Goal: Task Accomplishment & Management: Complete application form

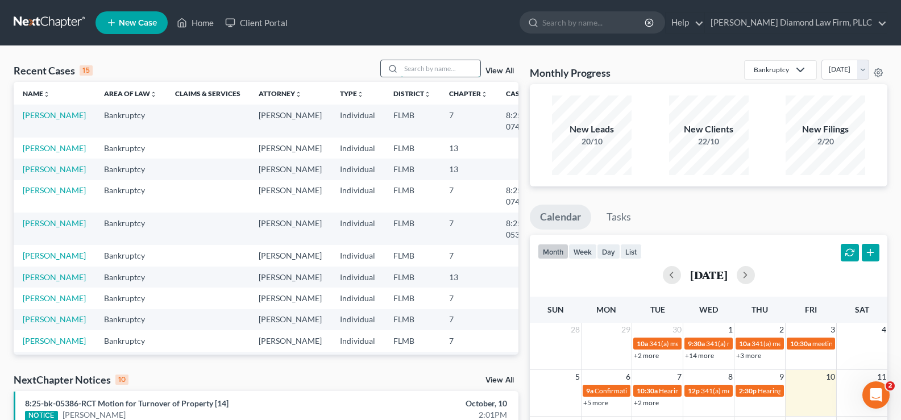
click at [437, 67] on input "search" at bounding box center [441, 68] width 80 height 16
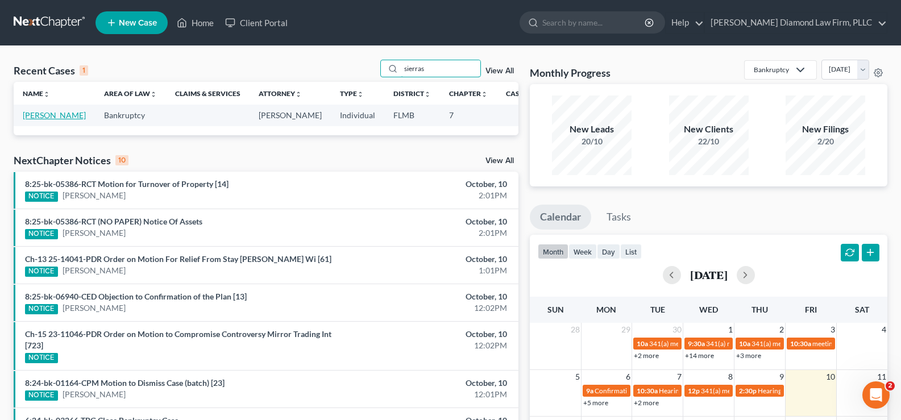
type input "sierras"
click at [45, 120] on link "[PERSON_NAME]" at bounding box center [54, 115] width 63 height 10
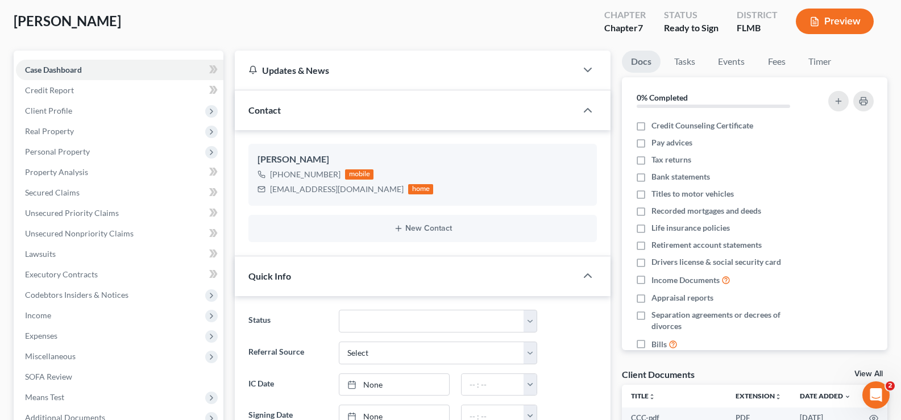
scroll to position [171, 0]
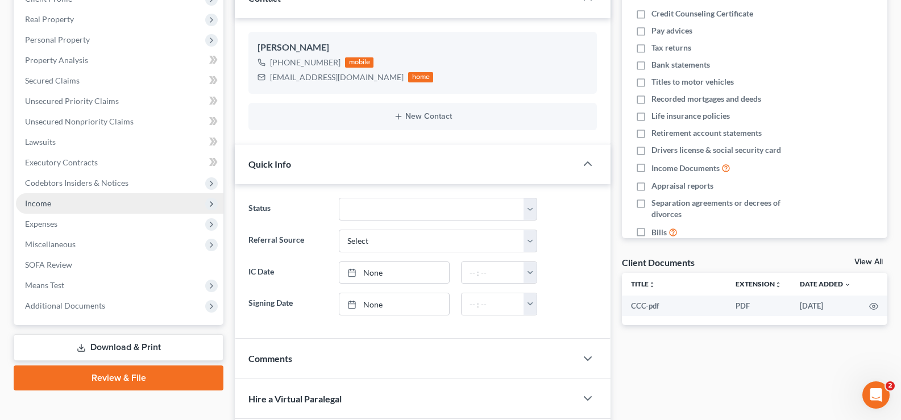
click at [52, 205] on span "Income" at bounding box center [119, 203] width 207 height 20
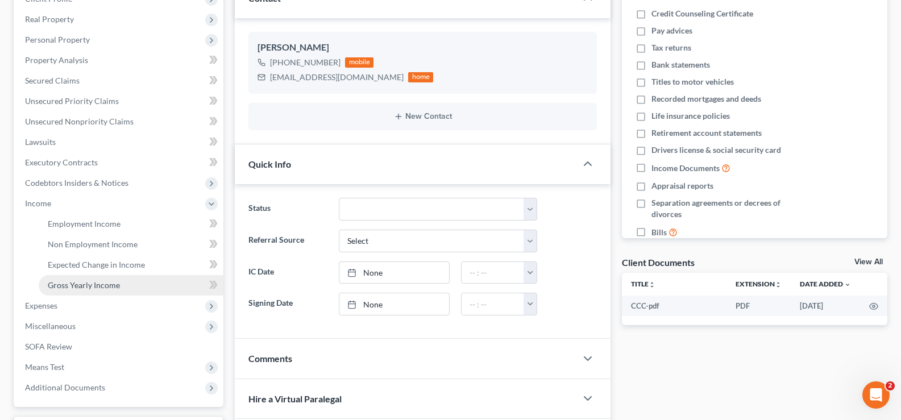
click at [106, 286] on span "Gross Yearly Income" at bounding box center [84, 285] width 72 height 10
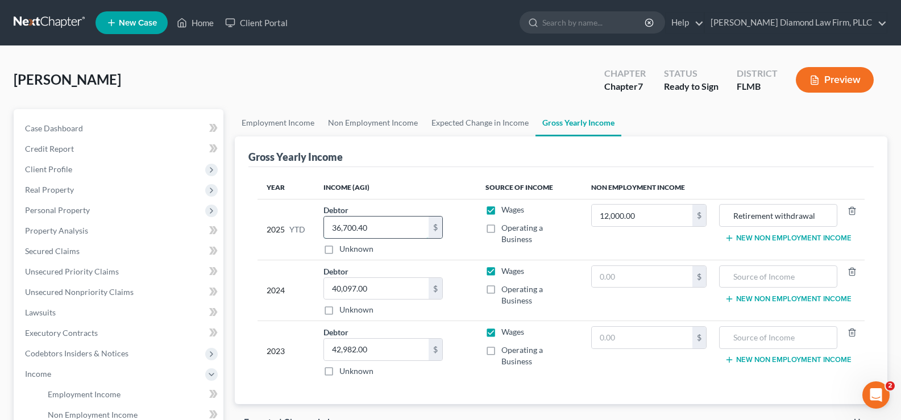
click at [389, 228] on input "36,700.40" at bounding box center [376, 228] width 105 height 22
type input "39,150.03"
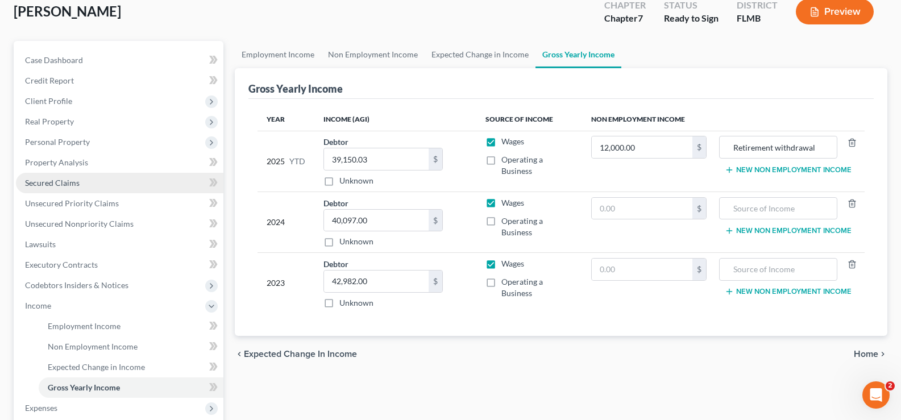
scroll to position [114, 0]
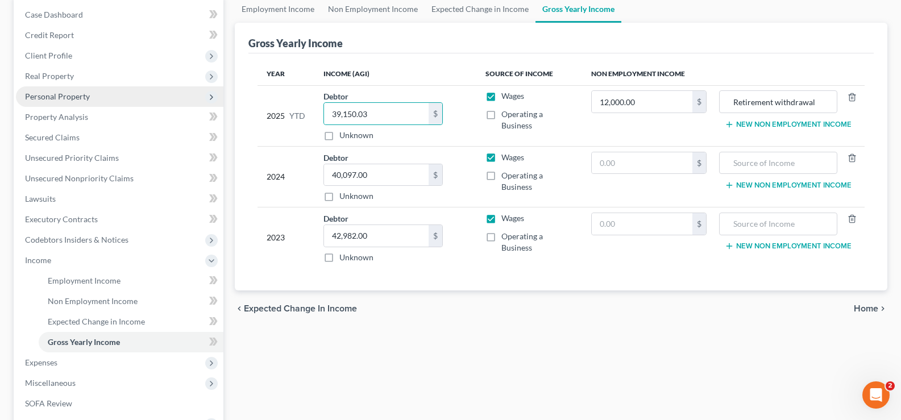
click at [85, 98] on span "Personal Property" at bounding box center [57, 97] width 65 height 10
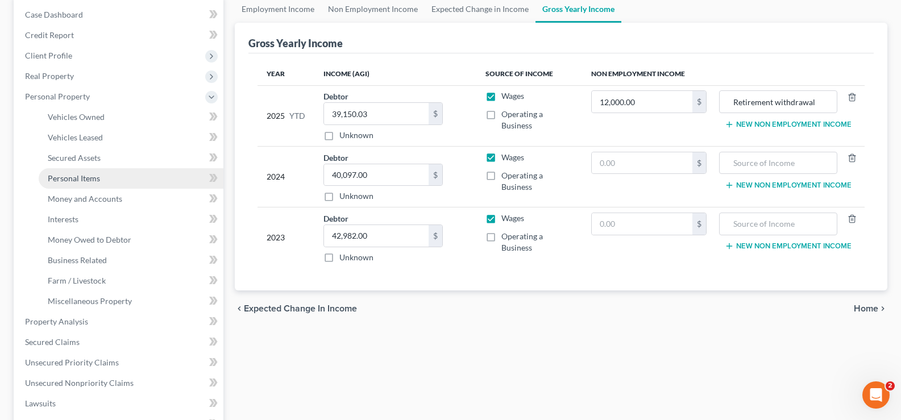
click at [98, 181] on span "Personal Items" at bounding box center [74, 178] width 52 height 10
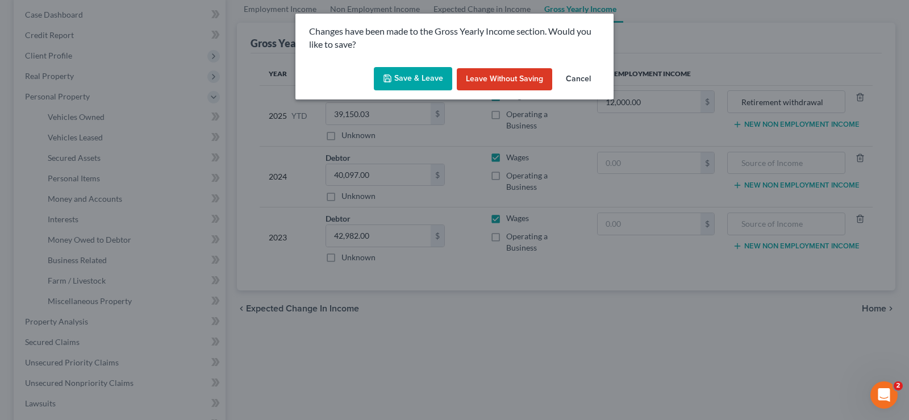
click at [414, 74] on button "Save & Leave" at bounding box center [413, 79] width 78 height 24
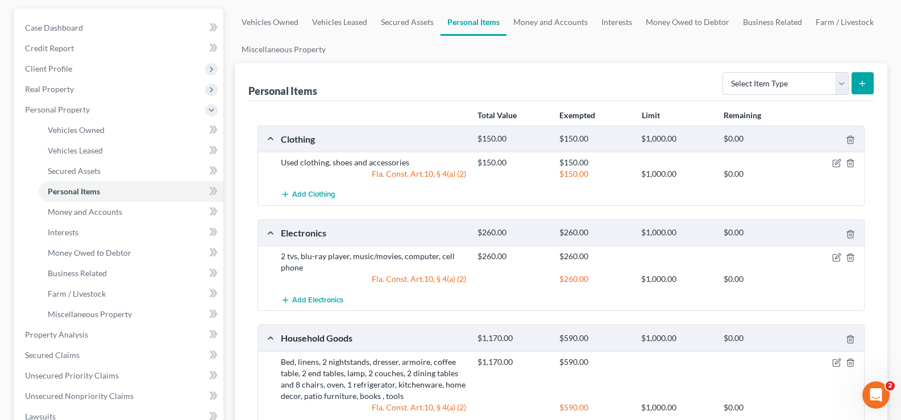
scroll to position [114, 0]
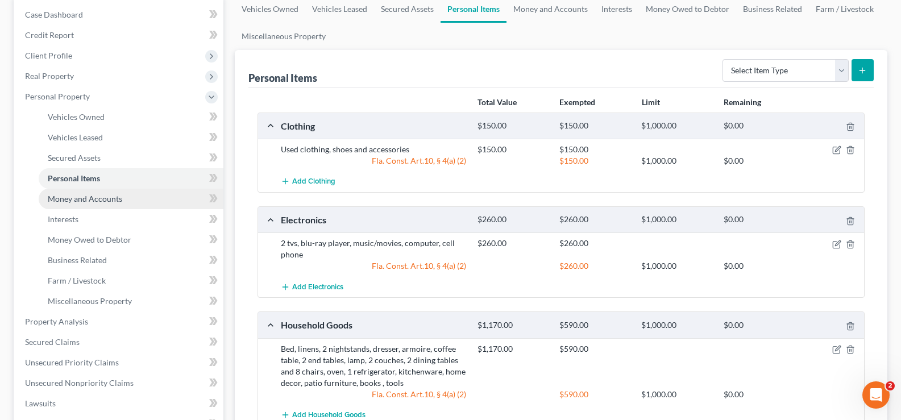
click at [121, 201] on link "Money and Accounts" at bounding box center [131, 199] width 185 height 20
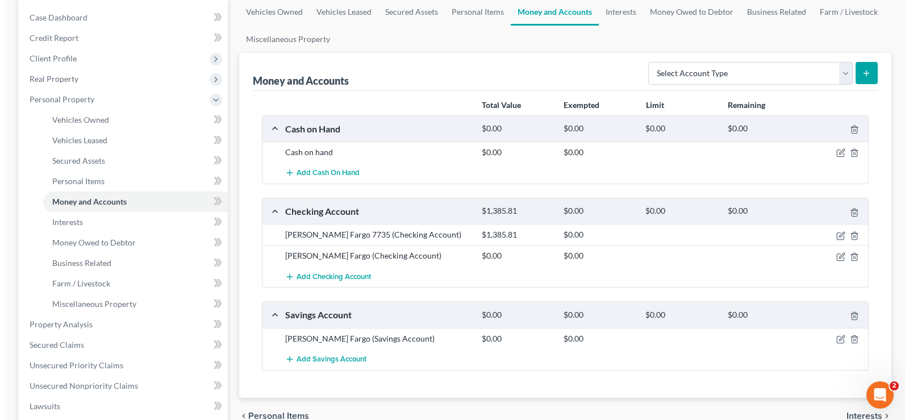
scroll to position [114, 0]
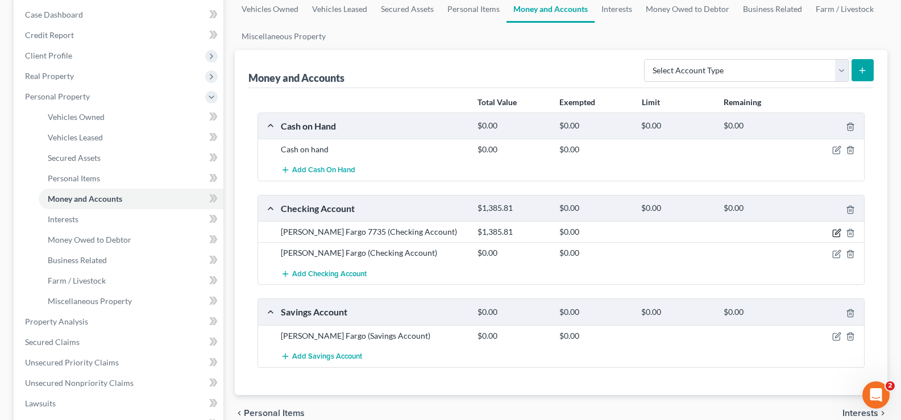
click at [839, 232] on icon "button" at bounding box center [837, 231] width 5 height 5
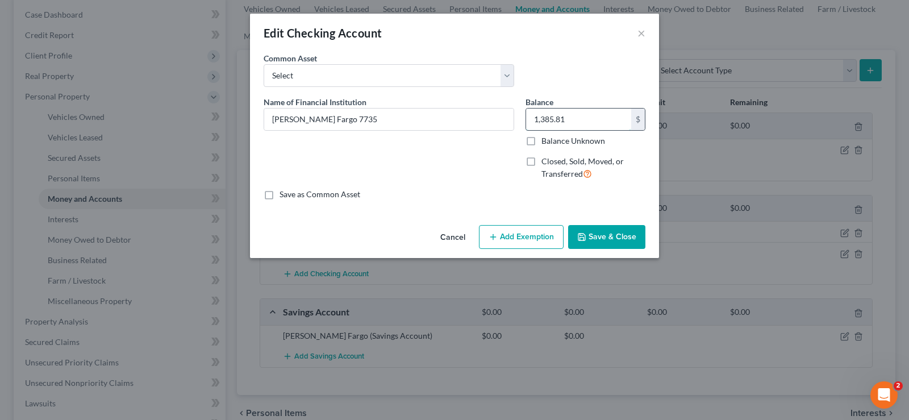
click at [594, 114] on input "1,385.81" at bounding box center [578, 120] width 105 height 22
type input "463.70"
click at [609, 233] on button "Save & Close" at bounding box center [606, 237] width 77 height 24
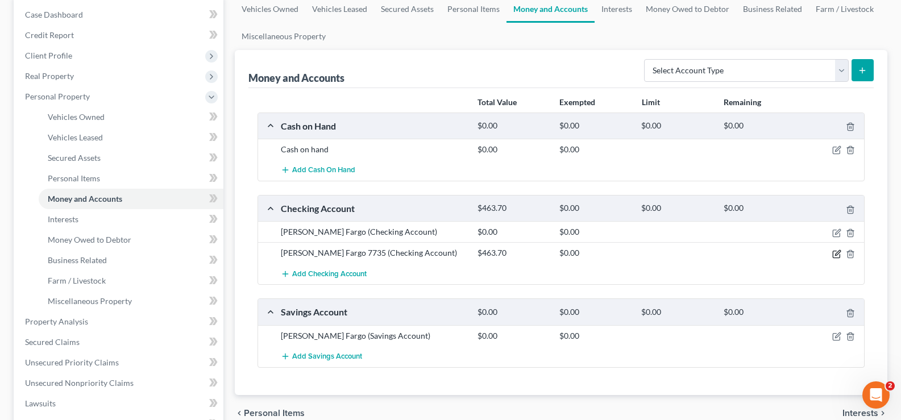
click at [838, 251] on icon "button" at bounding box center [837, 252] width 5 height 5
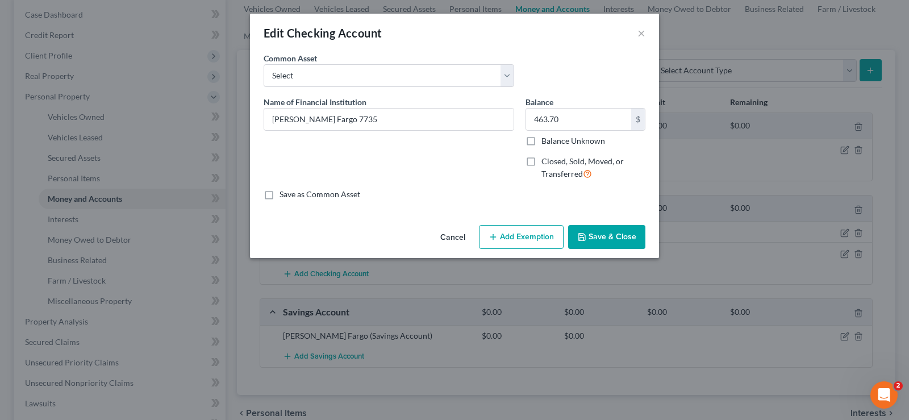
click at [539, 232] on button "Add Exemption" at bounding box center [521, 237] width 85 height 24
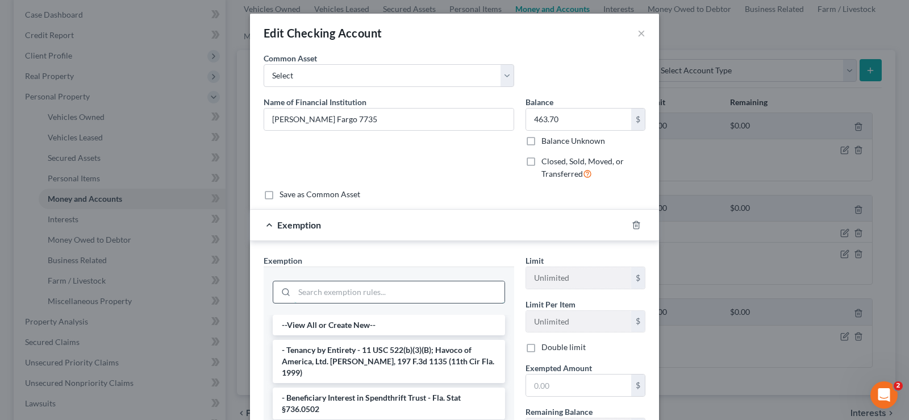
click at [339, 286] on input "search" at bounding box center [399, 292] width 210 height 22
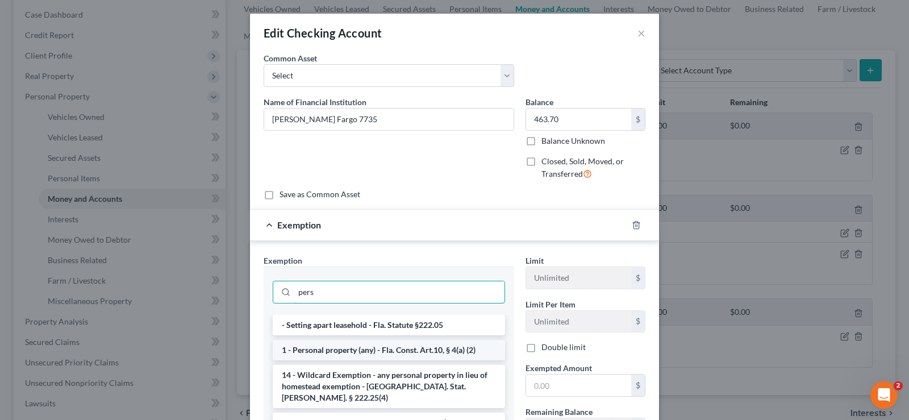
type input "pers"
click at [336, 356] on li "1 - Personal property (any) - Fla. Const. Art.10, § 4(a) (2)" at bounding box center [389, 350] width 232 height 20
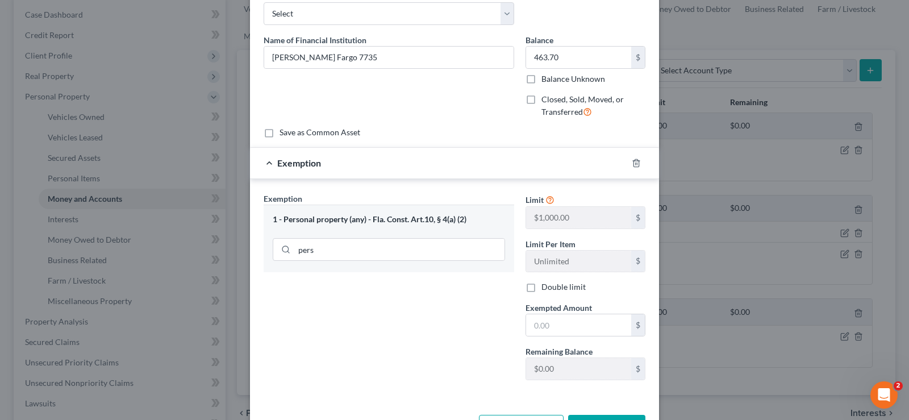
scroll to position [103, 0]
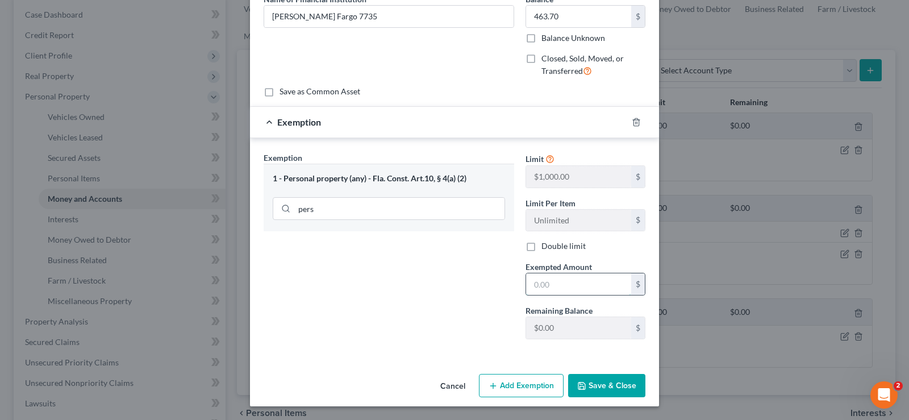
click at [576, 288] on input "text" at bounding box center [578, 284] width 105 height 22
type input "463.70"
click at [601, 388] on button "Save & Close" at bounding box center [606, 386] width 77 height 24
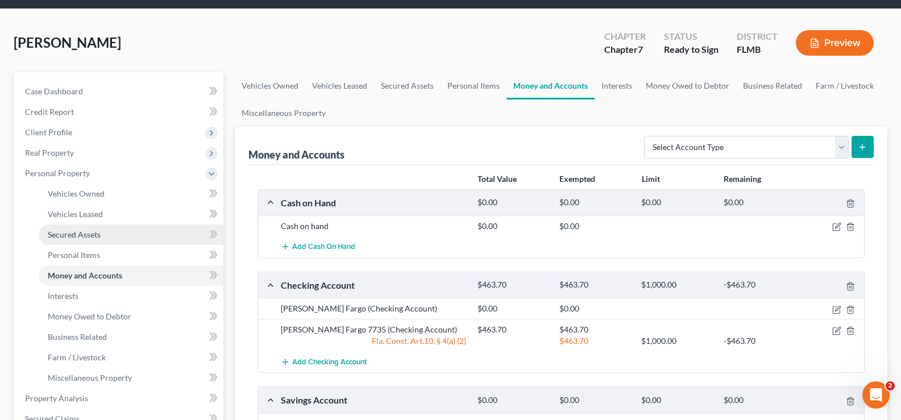
scroll to position [57, 0]
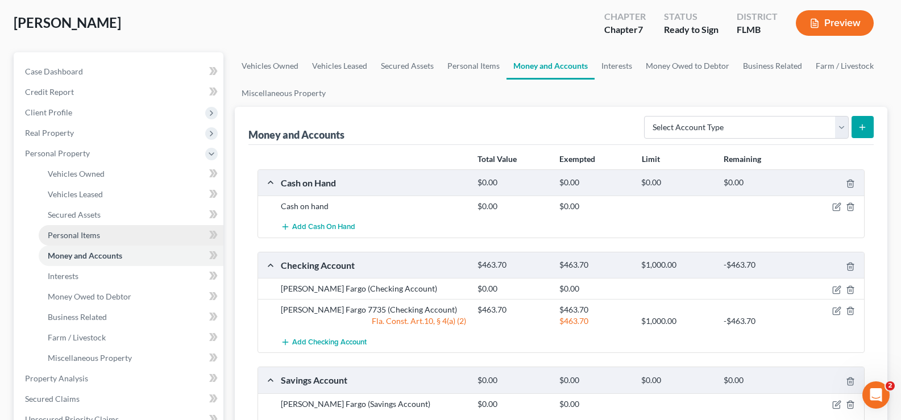
click at [117, 238] on link "Personal Items" at bounding box center [131, 235] width 185 height 20
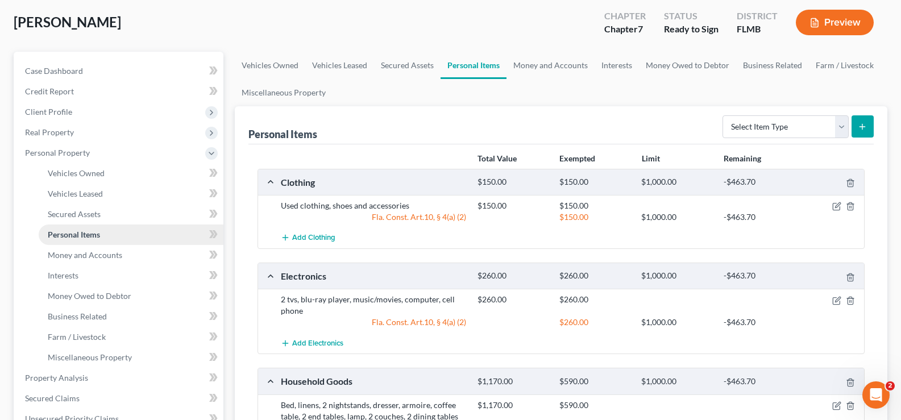
scroll to position [57, 0]
click at [82, 132] on span "Real Property" at bounding box center [119, 133] width 207 height 20
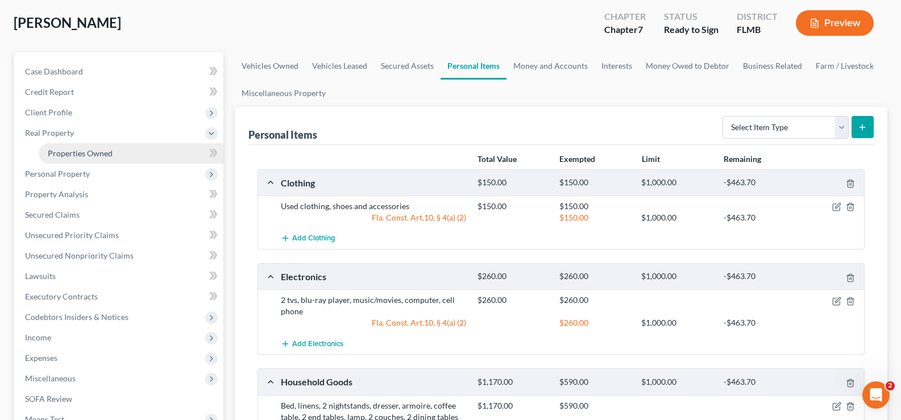
click at [97, 152] on span "Properties Owned" at bounding box center [80, 153] width 65 height 10
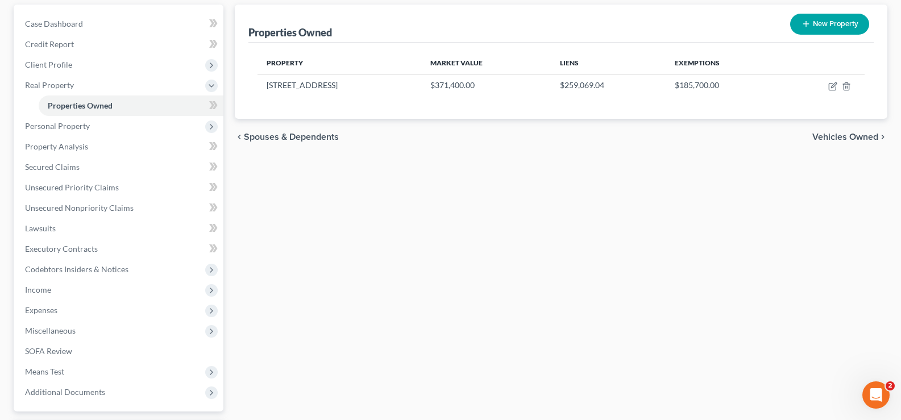
scroll to position [114, 0]
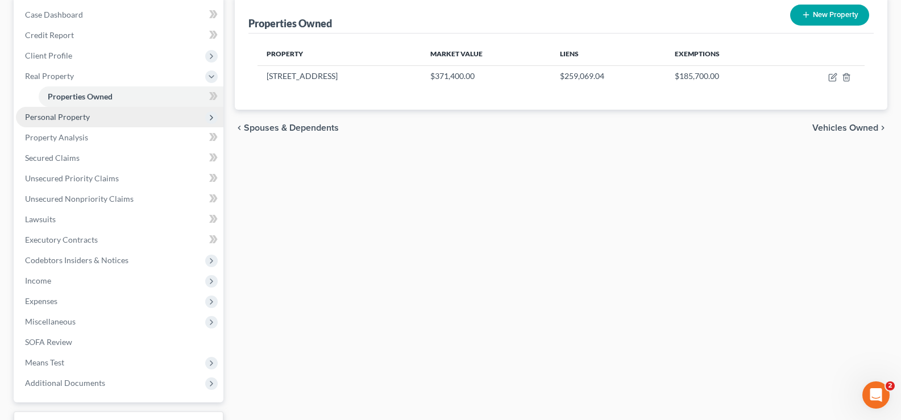
click at [83, 123] on span "Personal Property" at bounding box center [119, 117] width 207 height 20
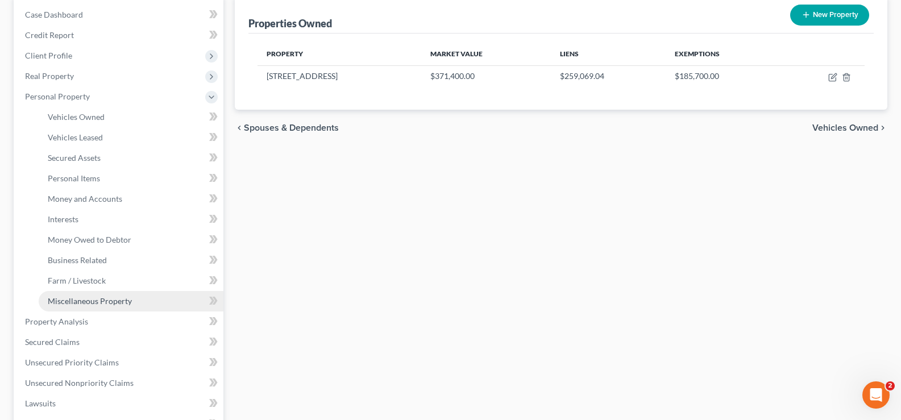
click at [74, 301] on span "Miscellaneous Property" at bounding box center [90, 301] width 84 height 10
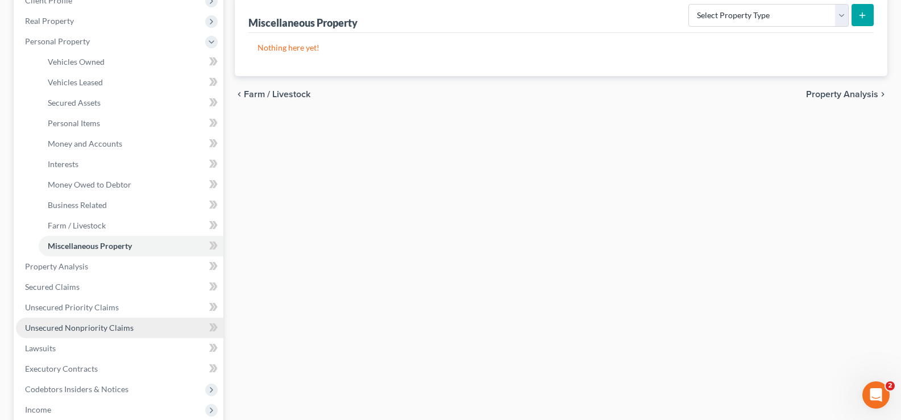
scroll to position [227, 0]
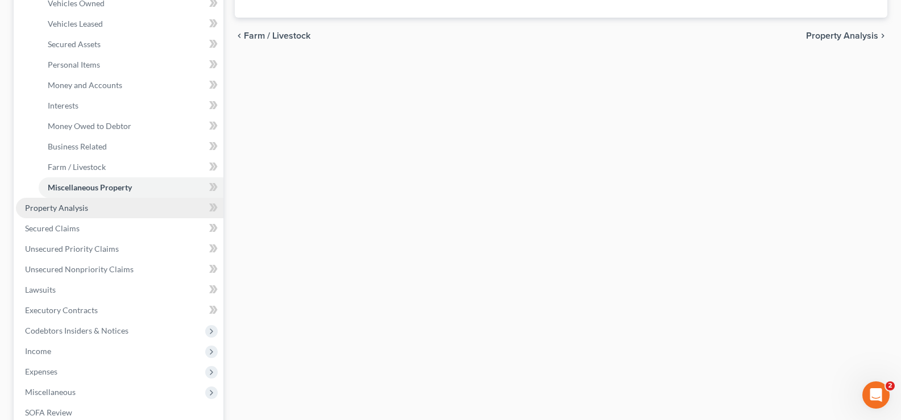
click at [77, 202] on link "Property Analysis" at bounding box center [119, 208] width 207 height 20
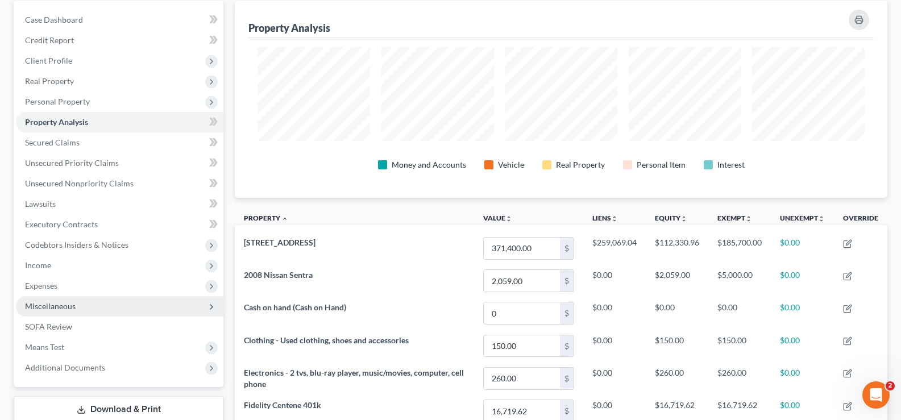
scroll to position [341, 0]
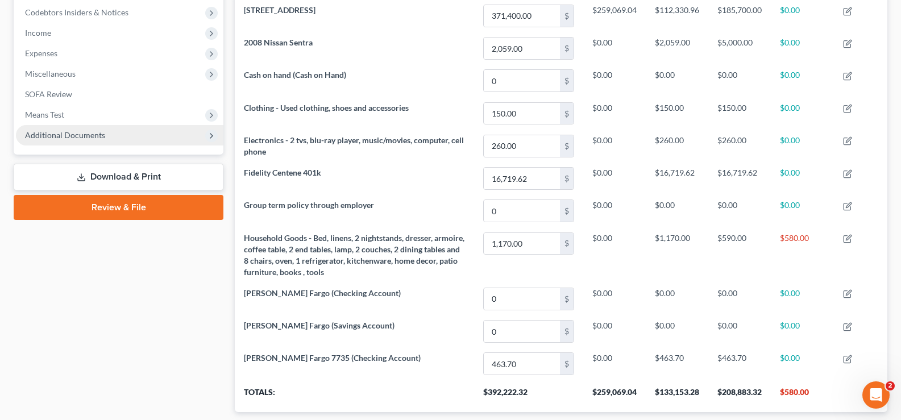
click at [99, 139] on span "Additional Documents" at bounding box center [65, 135] width 80 height 10
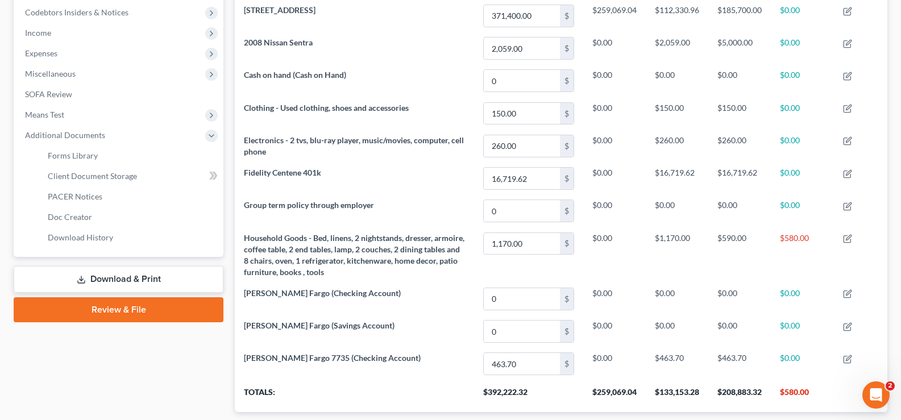
click at [129, 277] on link "Download & Print" at bounding box center [119, 279] width 210 height 27
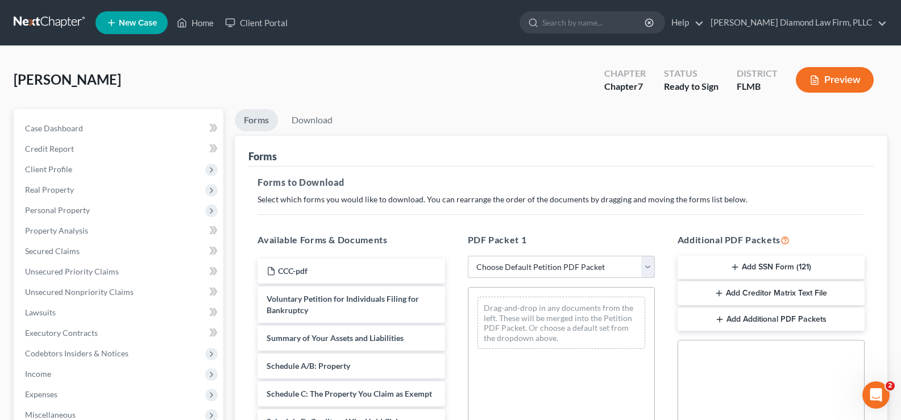
click at [604, 259] on select "Choose Default Petition PDF Packet Complete Bankruptcy Petition (all forms and …" at bounding box center [561, 267] width 187 height 23
select select "0"
click at [468, 256] on select "Choose Default Petition PDF Packet Complete Bankruptcy Petition (all forms and …" at bounding box center [561, 267] width 187 height 23
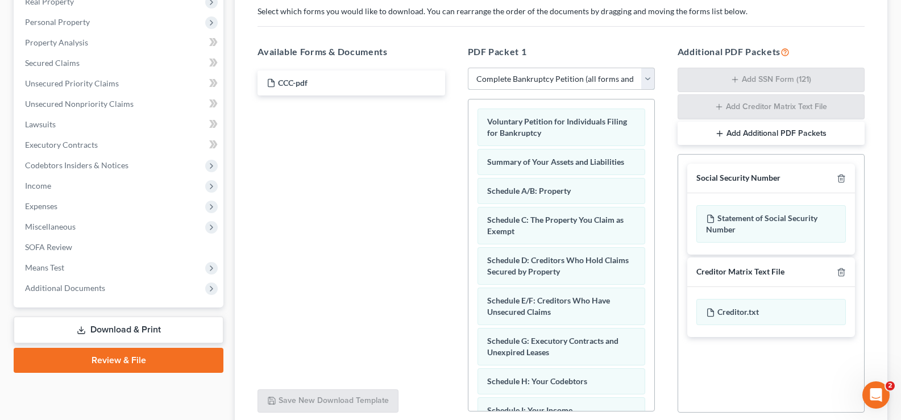
scroll to position [227, 0]
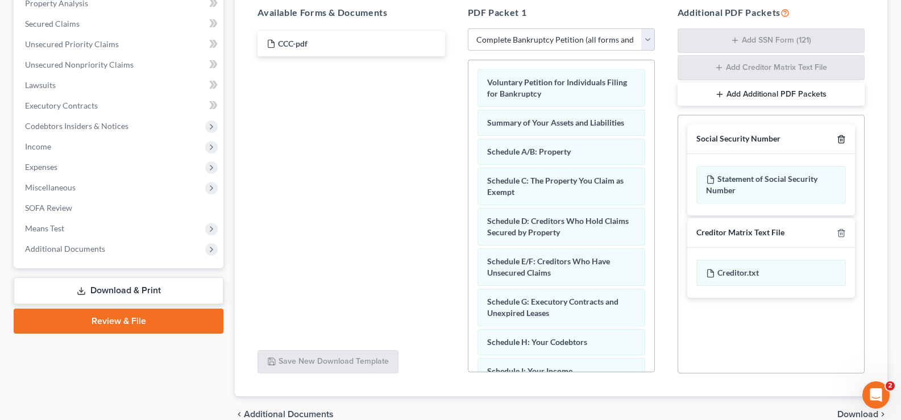
click at [843, 137] on icon "button" at bounding box center [840, 139] width 5 height 7
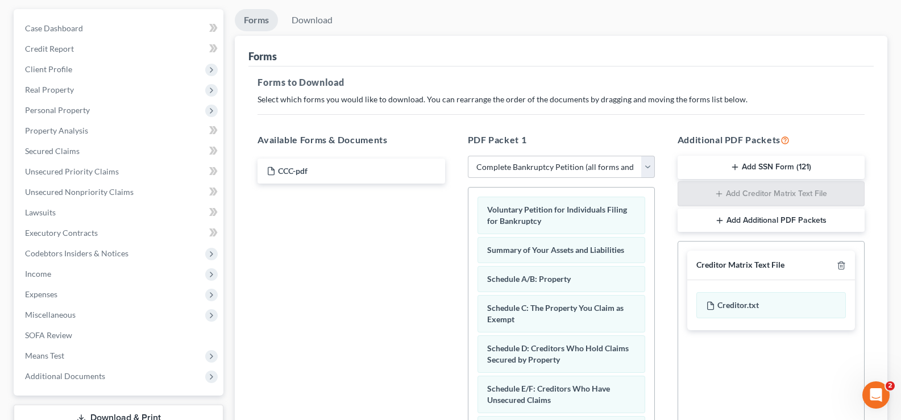
scroll to position [0, 0]
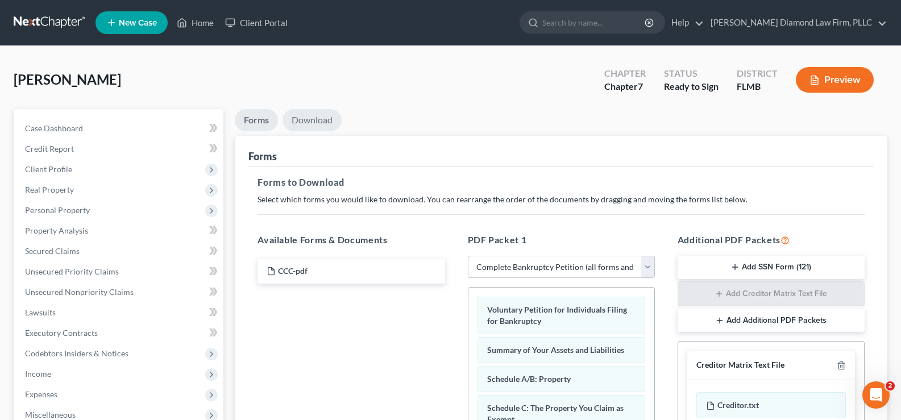
click at [317, 117] on link "Download" at bounding box center [311, 120] width 59 height 22
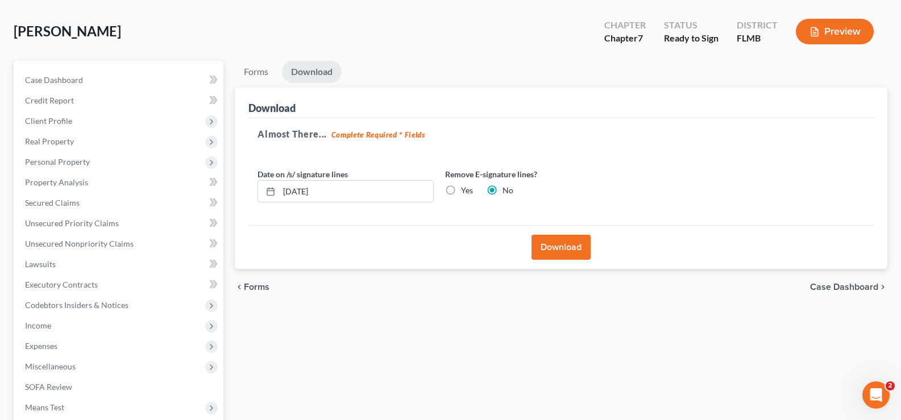
scroll to position [114, 0]
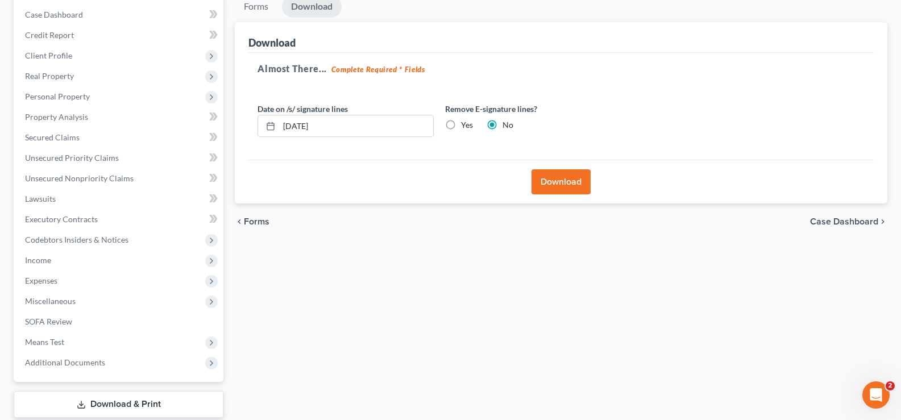
click at [548, 184] on button "Download" at bounding box center [560, 181] width 59 height 25
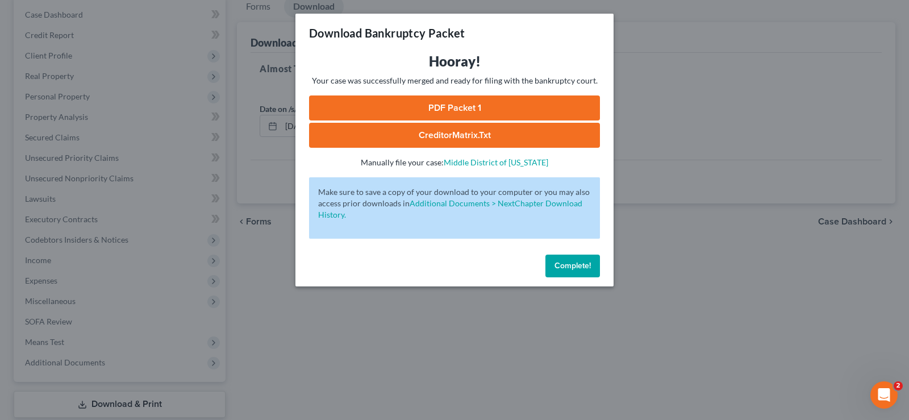
click at [576, 259] on button "Complete!" at bounding box center [573, 266] width 55 height 23
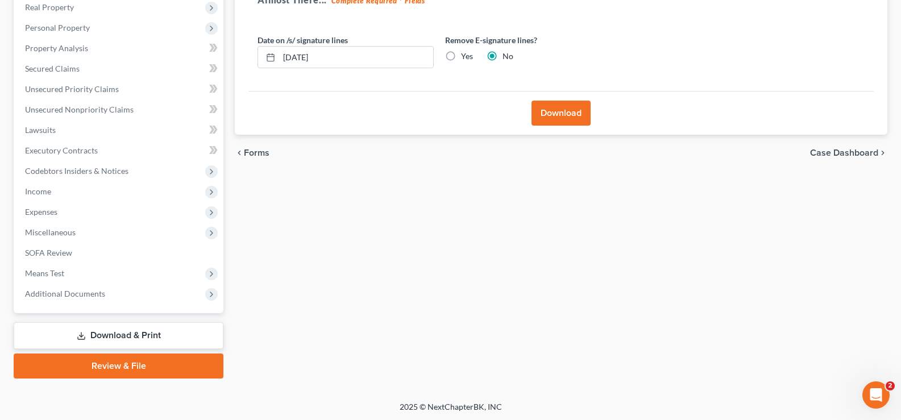
scroll to position [184, 0]
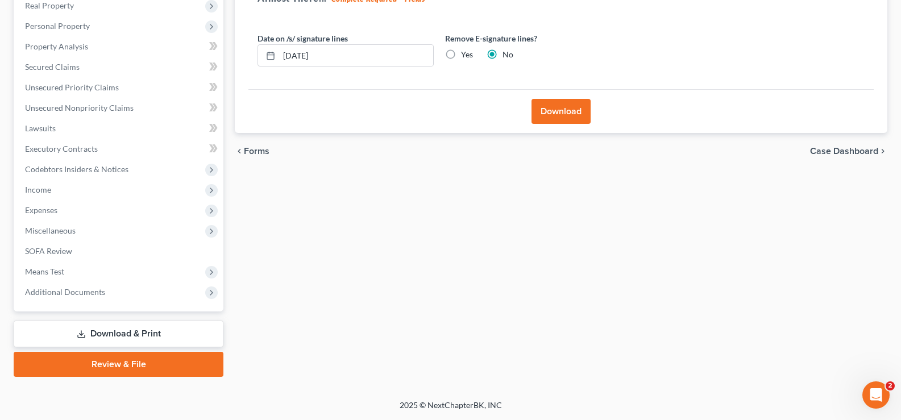
click at [119, 335] on link "Download & Print" at bounding box center [119, 334] width 210 height 27
click at [89, 293] on span "Additional Documents" at bounding box center [65, 292] width 80 height 10
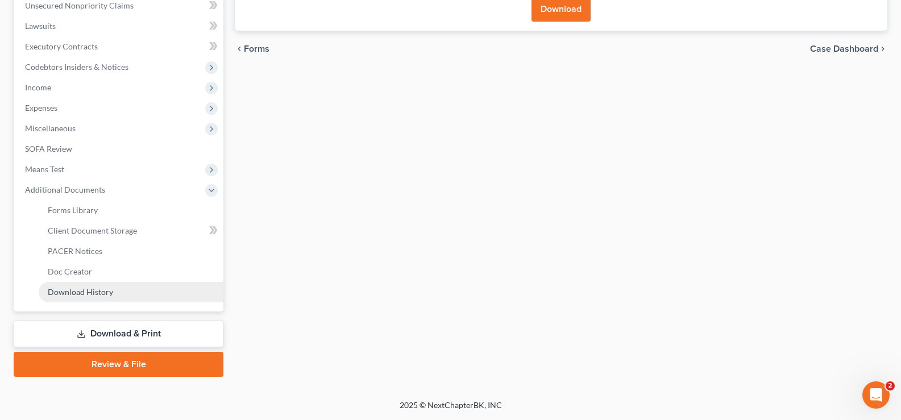
click at [106, 290] on span "Download History" at bounding box center [80, 292] width 65 height 10
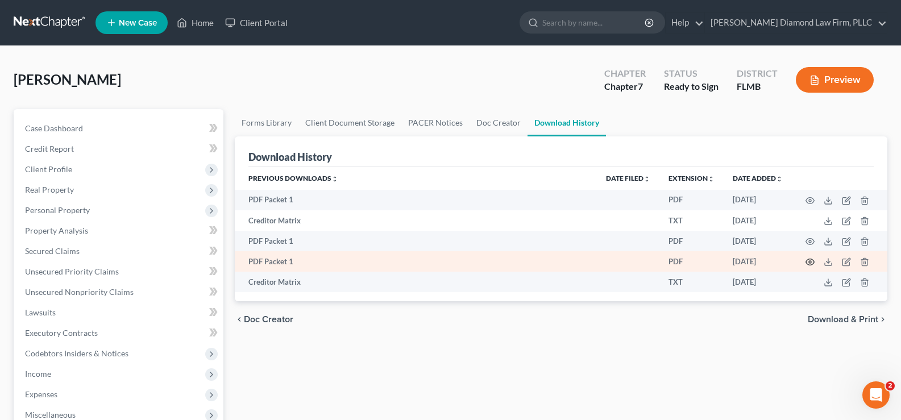
click at [808, 263] on icon "button" at bounding box center [809, 261] width 9 height 9
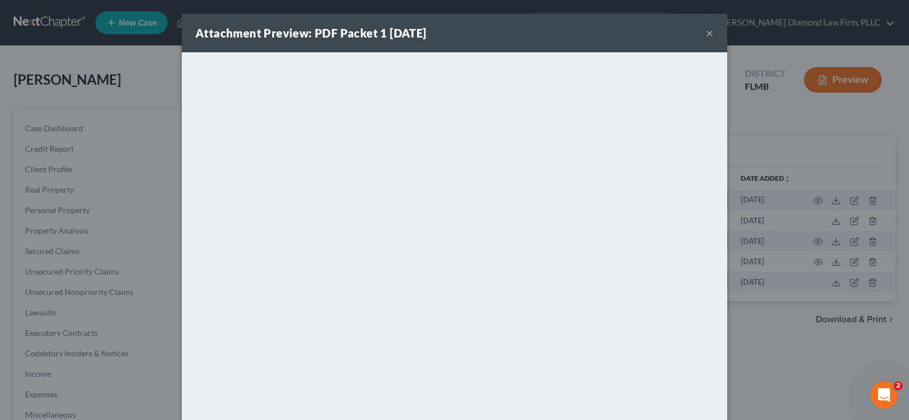
click at [790, 389] on div "Attachment Preview: PDF Packet 1 10/10/2025 × <object ng-attr-data='https://nex…" at bounding box center [454, 210] width 909 height 420
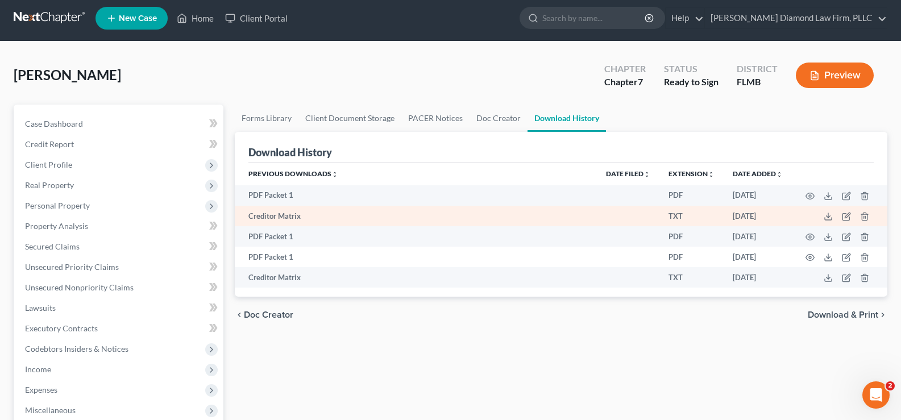
scroll to position [2, 0]
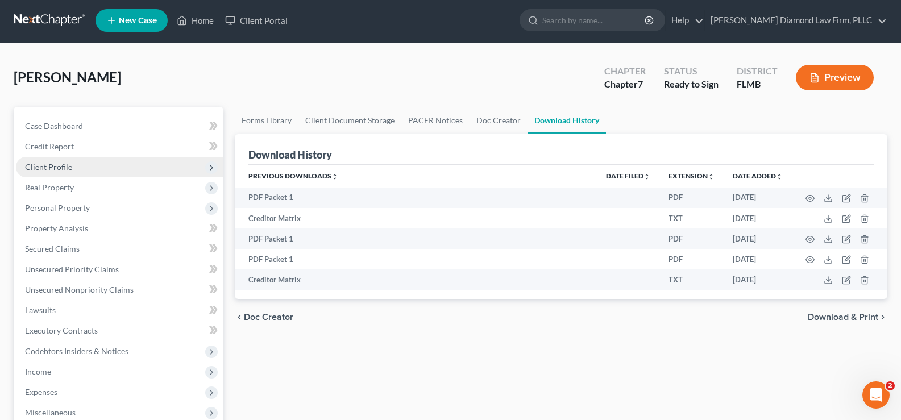
click at [103, 168] on span "Client Profile" at bounding box center [119, 167] width 207 height 20
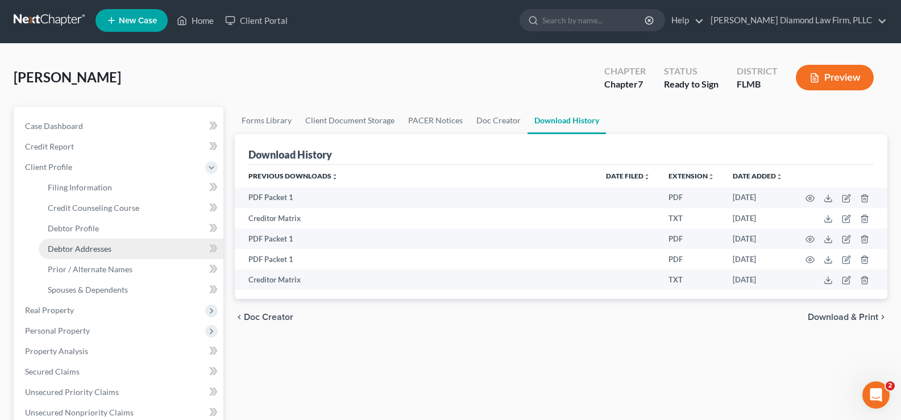
click at [117, 246] on link "Debtor Addresses" at bounding box center [131, 249] width 185 height 20
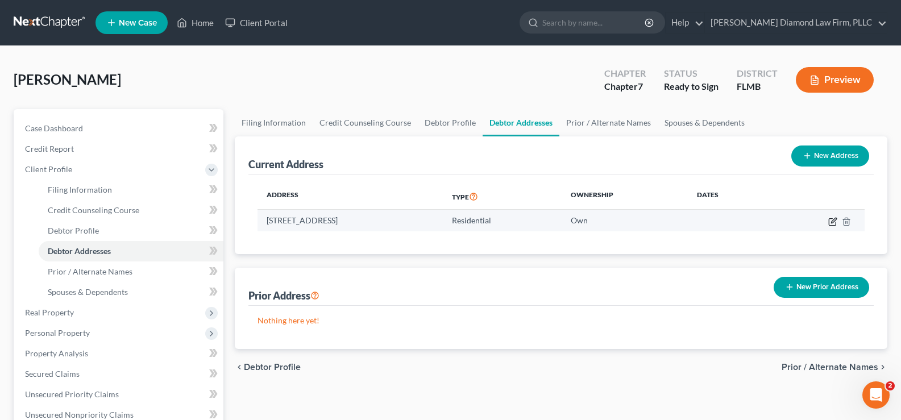
click at [832, 222] on icon "button" at bounding box center [832, 221] width 9 height 9
select select "9"
select select "0"
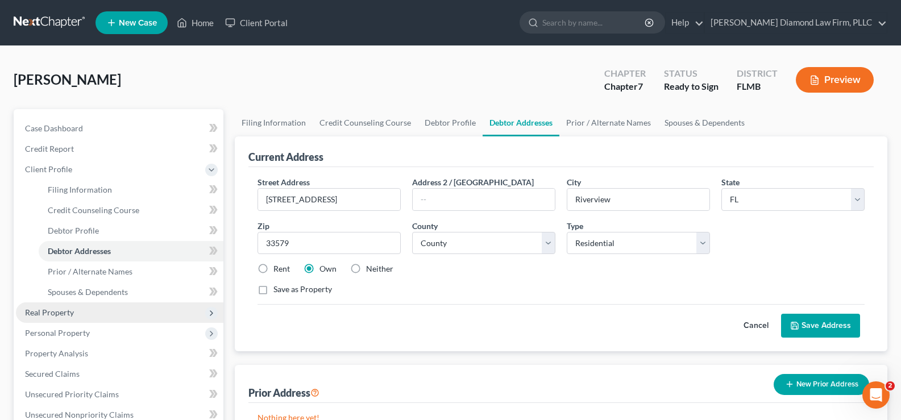
scroll to position [114, 0]
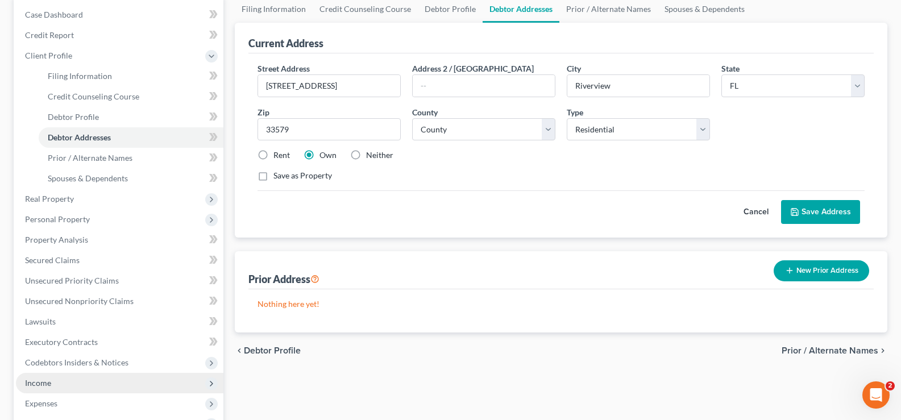
click at [77, 377] on span "Income" at bounding box center [119, 383] width 207 height 20
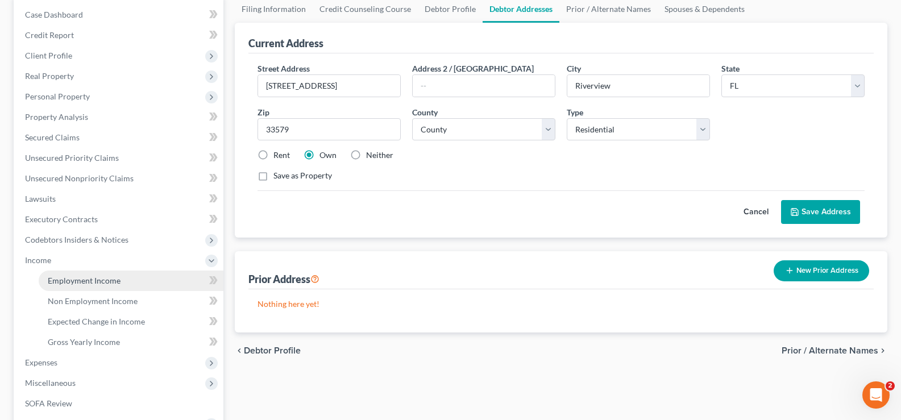
click at [119, 285] on link "Employment Income" at bounding box center [131, 281] width 185 height 20
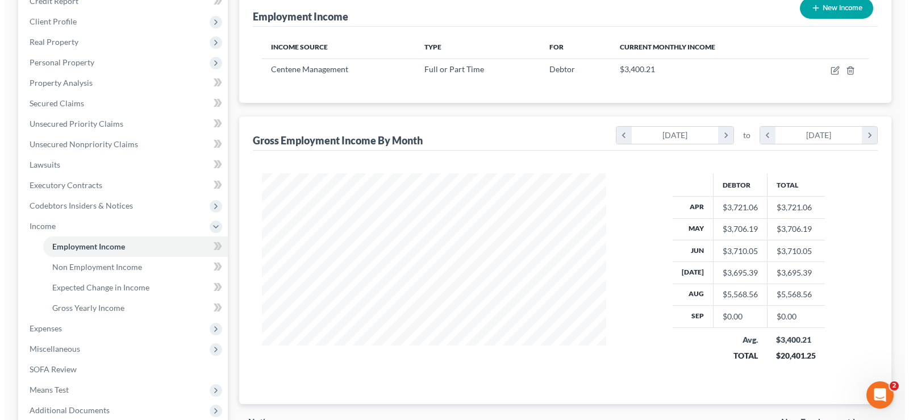
scroll to position [171, 0]
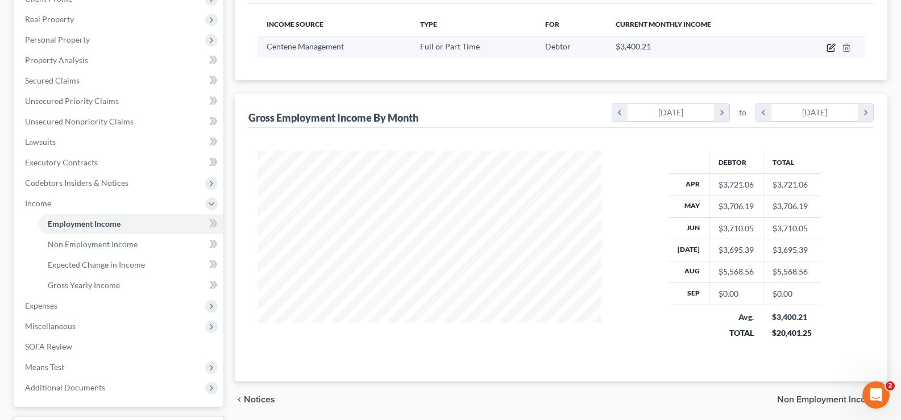
click at [833, 49] on icon "button" at bounding box center [830, 47] width 9 height 9
select select "0"
select select "26"
select select "2"
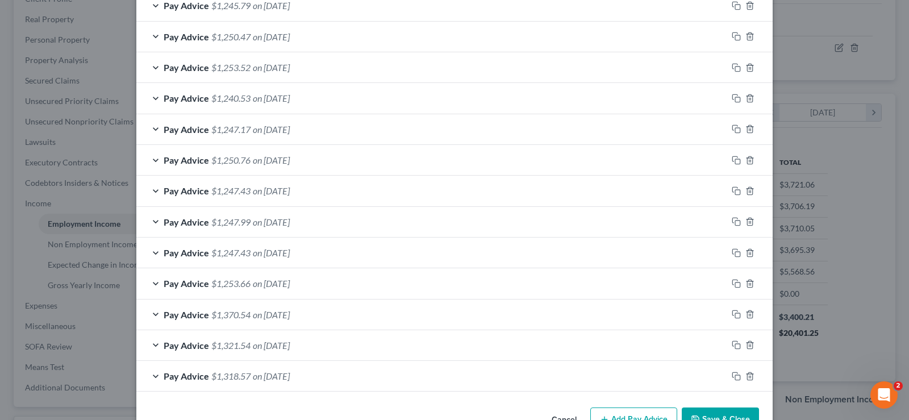
scroll to position [428, 0]
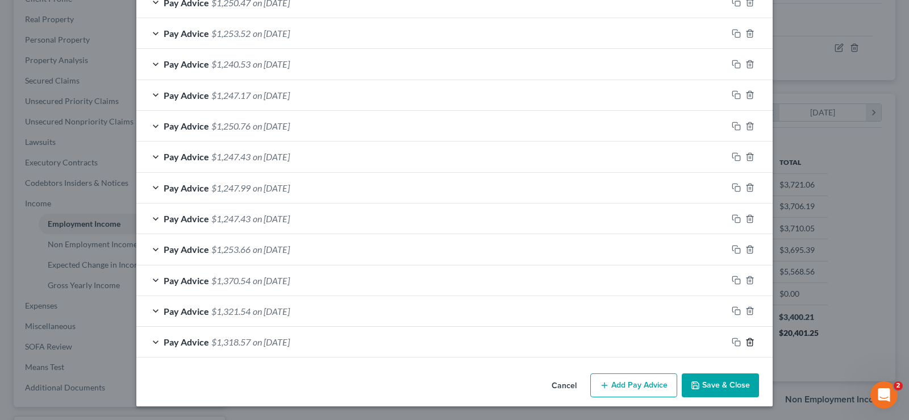
click at [748, 341] on icon "button" at bounding box center [750, 342] width 9 height 9
click at [751, 343] on line "button" at bounding box center [751, 343] width 0 height 2
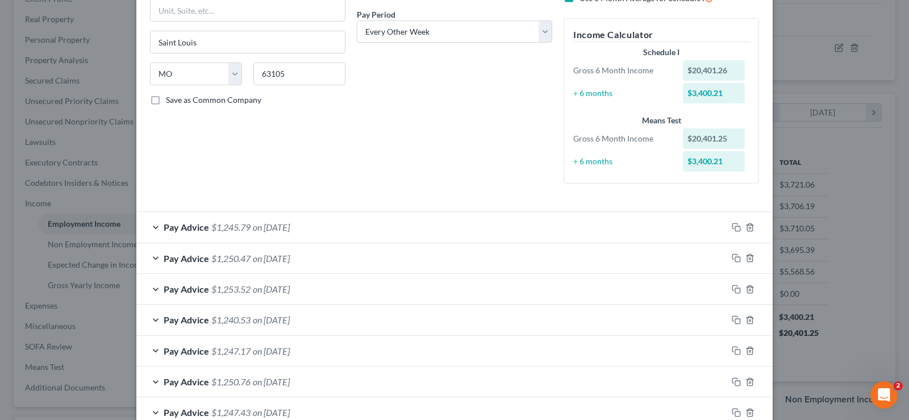
scroll to position [196, 0]
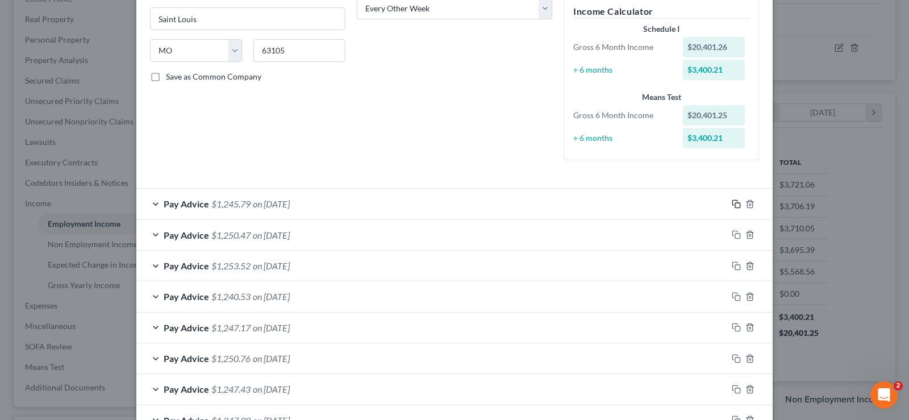
click at [735, 205] on rect "button" at bounding box center [737, 205] width 5 height 5
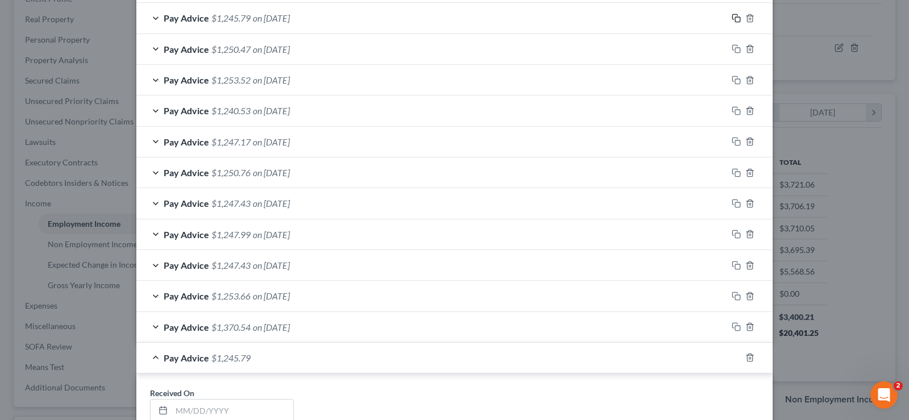
scroll to position [423, 0]
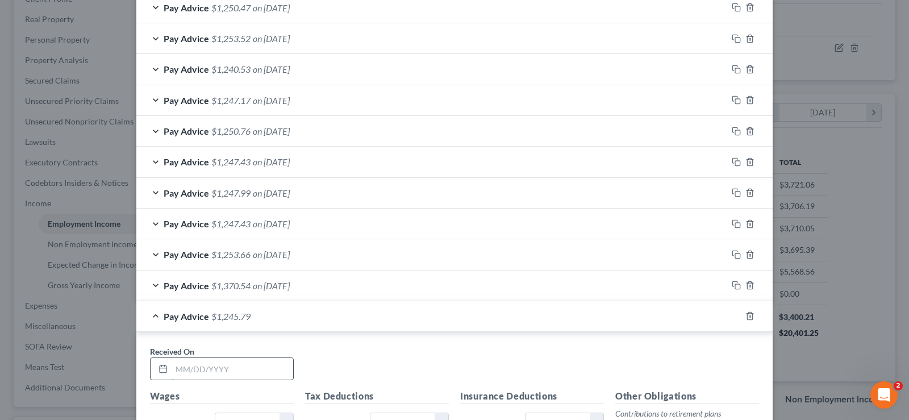
click at [249, 373] on input "text" at bounding box center [233, 369] width 122 height 22
type input "[DATE]"
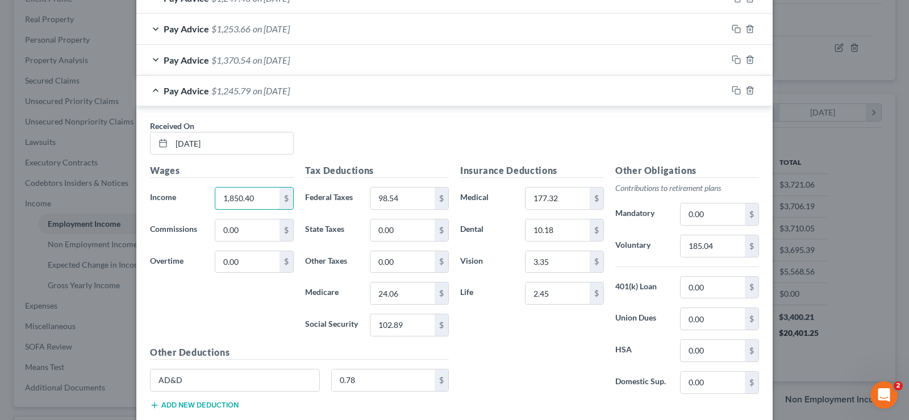
scroll to position [665, 0]
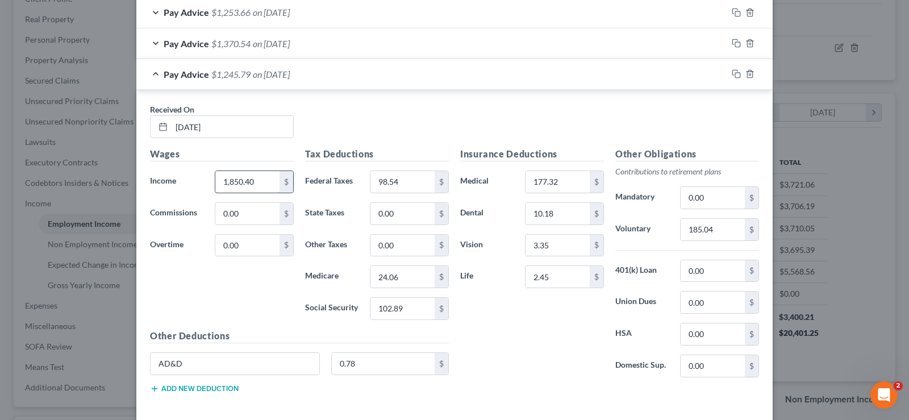
click at [265, 185] on input "1,850.40" at bounding box center [247, 182] width 64 height 22
type input "1,850.78"
click at [418, 182] on input "98.54" at bounding box center [403, 182] width 64 height 22
type input "98.58"
type input "24.07"
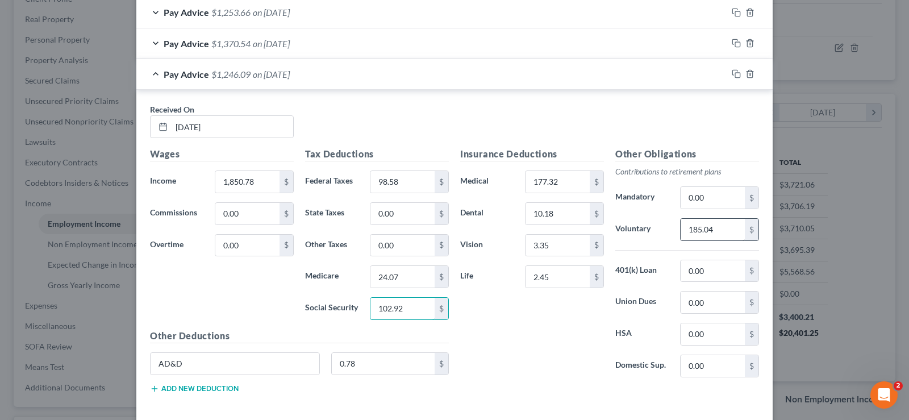
type input "102.92"
click at [722, 230] on input "185.04" at bounding box center [713, 230] width 64 height 22
type input "185.08"
click at [735, 75] on rect "button" at bounding box center [737, 75] width 5 height 5
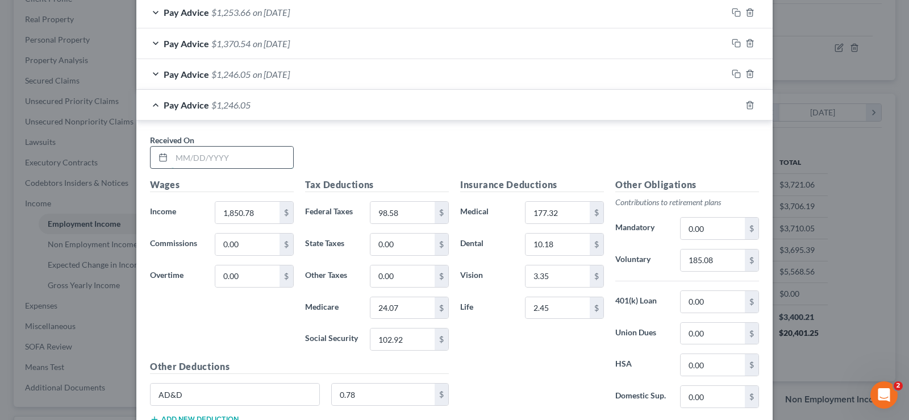
click at [214, 157] on input "text" at bounding box center [233, 158] width 122 height 22
type input "[DATE]"
click at [242, 280] on input "0.00" at bounding box center [247, 276] width 64 height 22
type input "9.84"
click at [253, 215] on input "1,850.78" at bounding box center [247, 213] width 64 height 22
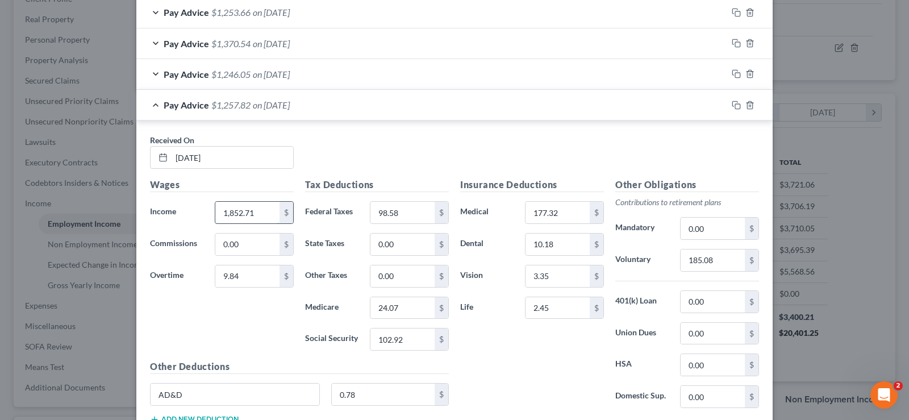
type input "1,852.71"
type input "99.85"
type input "24.24"
type input "103.64"
click at [712, 261] on input "185.08" at bounding box center [713, 261] width 64 height 22
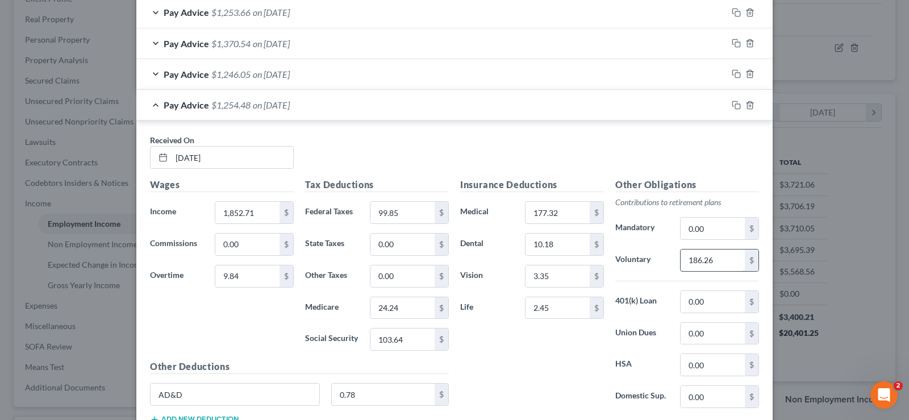
type input "186.26"
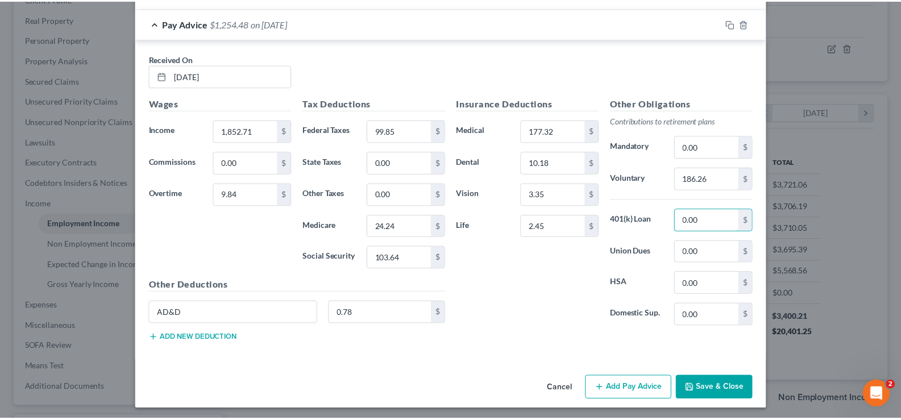
scroll to position [750, 0]
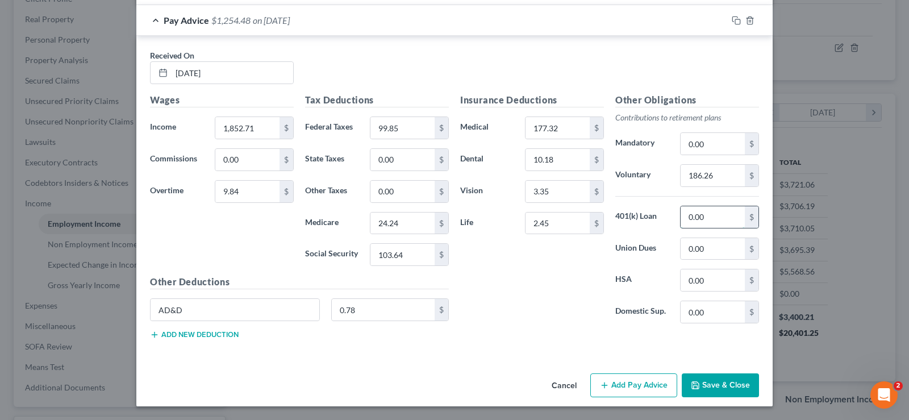
click at [714, 215] on input "0.00" at bounding box center [713, 217] width 64 height 22
drag, startPoint x: 713, startPoint y: 216, endPoint x: 685, endPoint y: 214, distance: 27.9
click at [685, 214] on input "0.00" at bounding box center [713, 217] width 64 height 22
type input "113.46"
click at [733, 389] on button "Save & Close" at bounding box center [720, 385] width 77 height 24
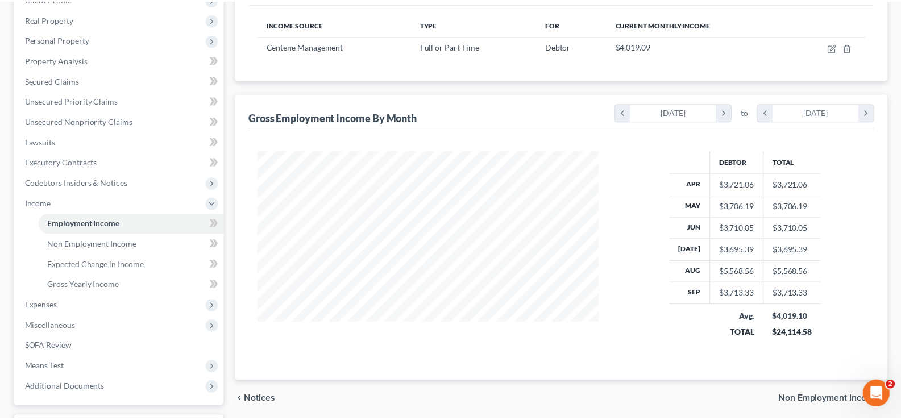
scroll to position [568175, 568011]
click at [67, 368] on span "Means Test" at bounding box center [119, 367] width 207 height 20
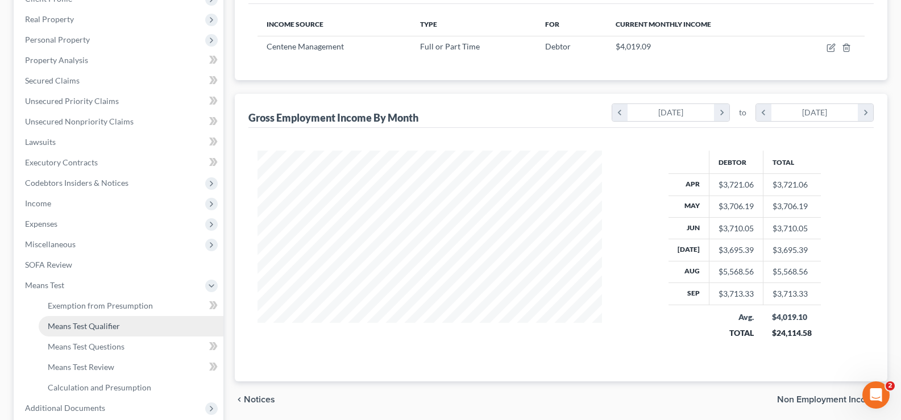
click at [125, 330] on link "Means Test Qualifier" at bounding box center [131, 326] width 185 height 20
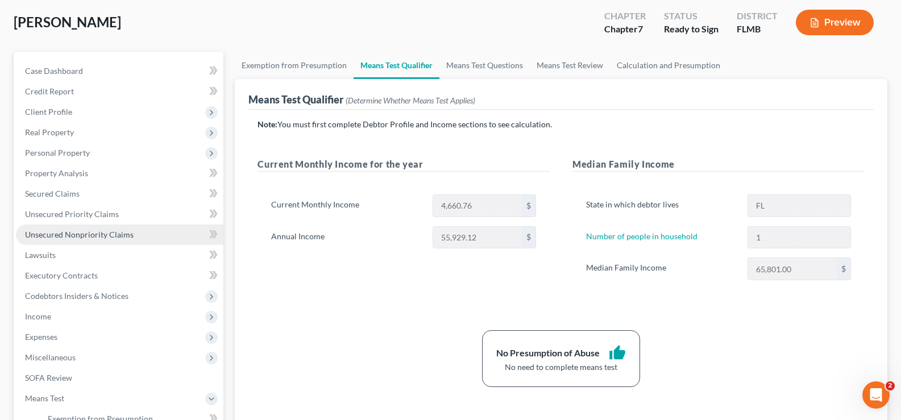
scroll to position [57, 0]
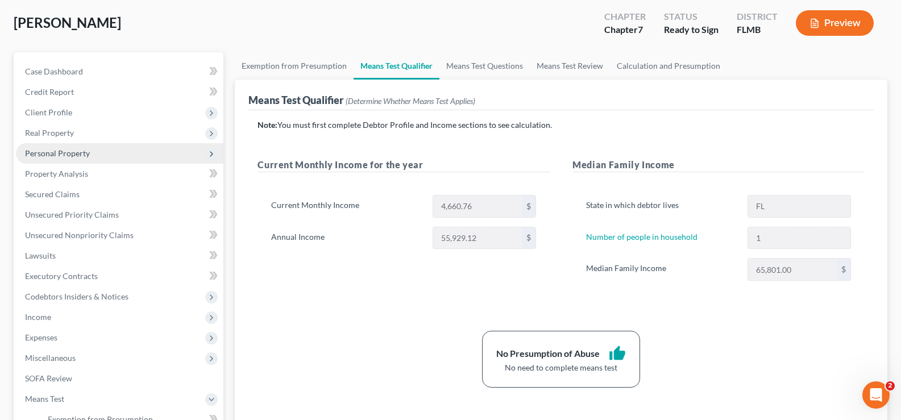
click at [75, 156] on span "Personal Property" at bounding box center [57, 153] width 65 height 10
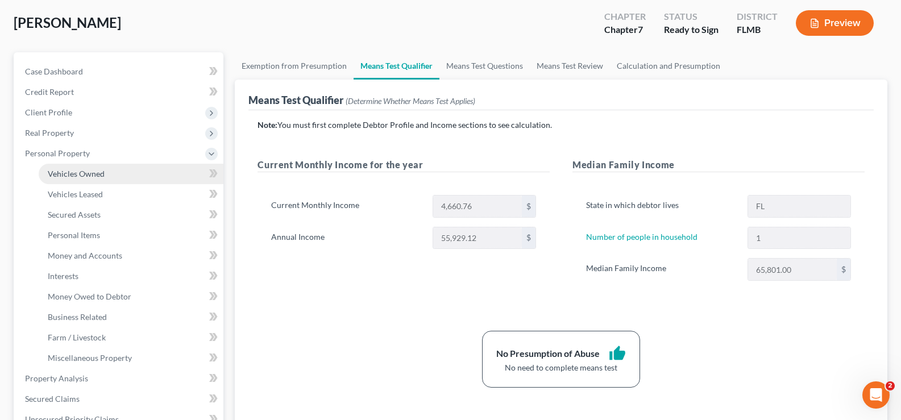
click at [96, 174] on span "Vehicles Owned" at bounding box center [76, 174] width 57 height 10
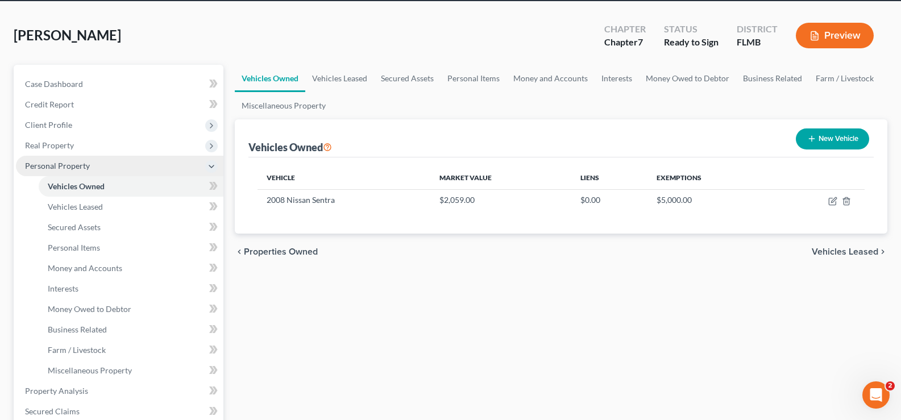
scroll to position [114, 0]
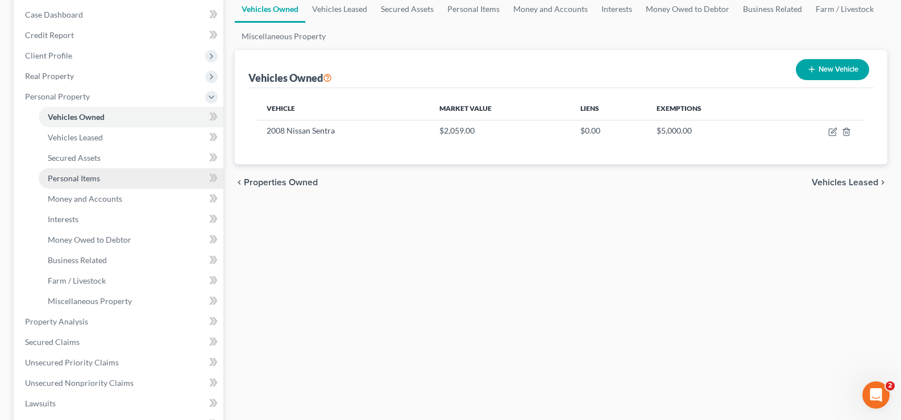
click at [85, 176] on span "Personal Items" at bounding box center [74, 178] width 52 height 10
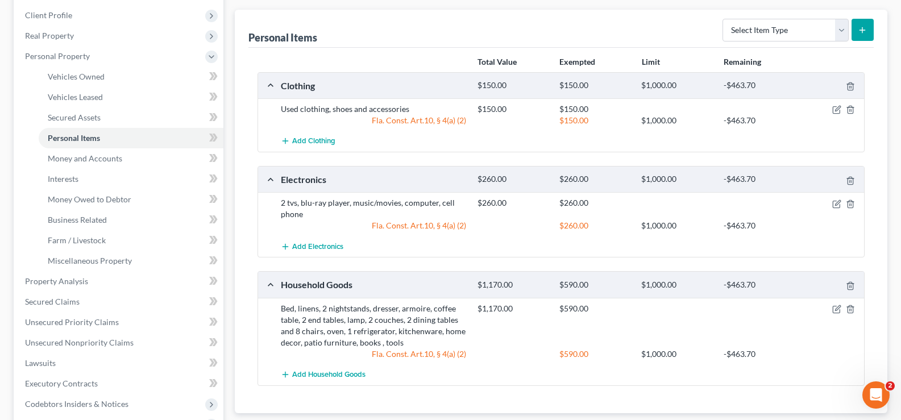
scroll to position [171, 0]
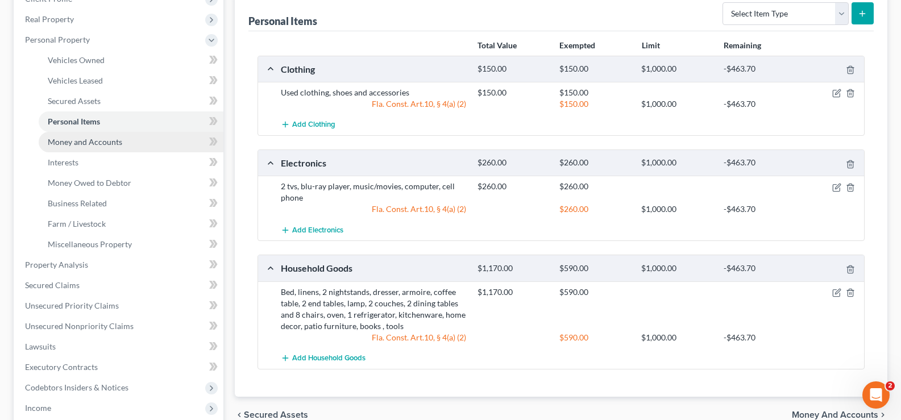
click at [91, 144] on span "Money and Accounts" at bounding box center [85, 142] width 74 height 10
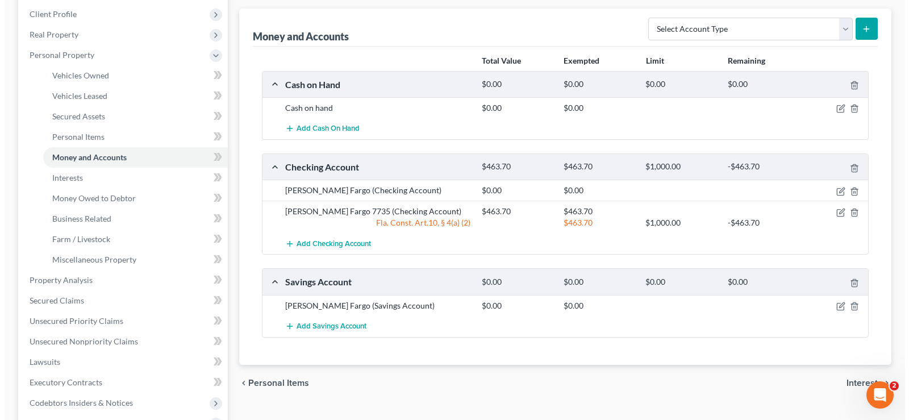
scroll to position [171, 0]
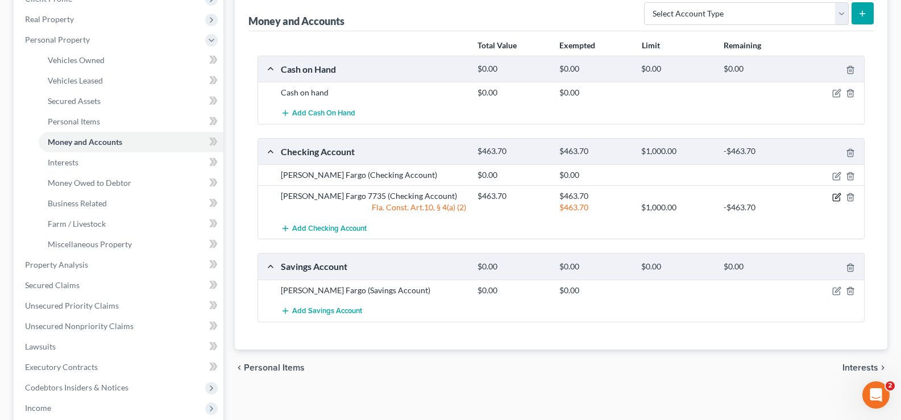
click at [836, 197] on icon "button" at bounding box center [837, 195] width 5 height 5
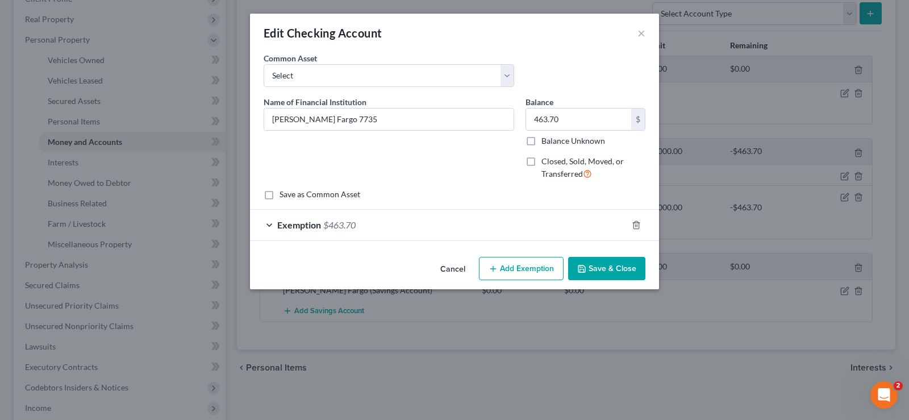
click at [460, 217] on div "Exemption $463.70" at bounding box center [438, 225] width 377 height 30
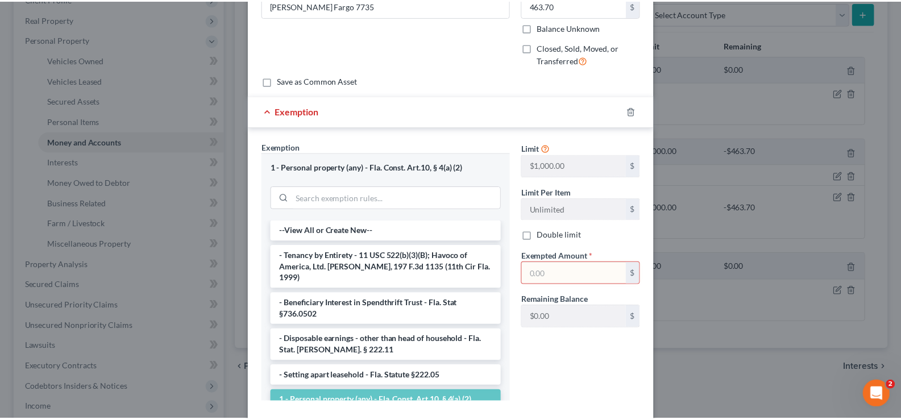
scroll to position [177, 0]
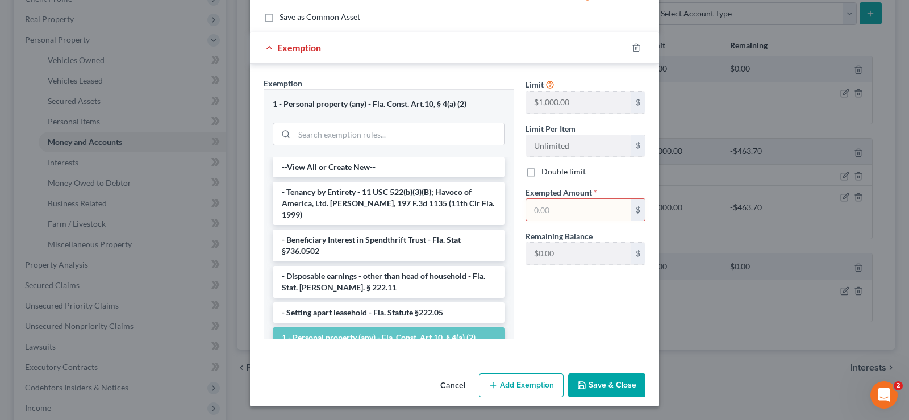
click at [573, 209] on input "text" at bounding box center [578, 210] width 105 height 22
type input "0.00"
click at [591, 384] on button "Save & Close" at bounding box center [606, 385] width 77 height 24
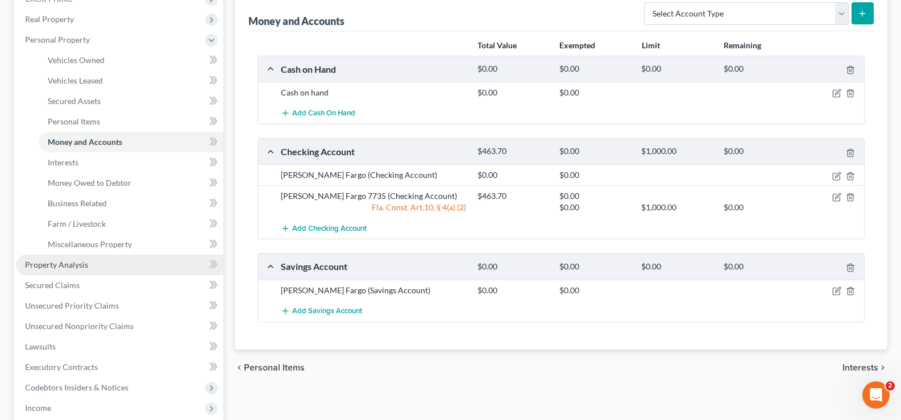
click at [73, 264] on span "Property Analysis" at bounding box center [56, 265] width 63 height 10
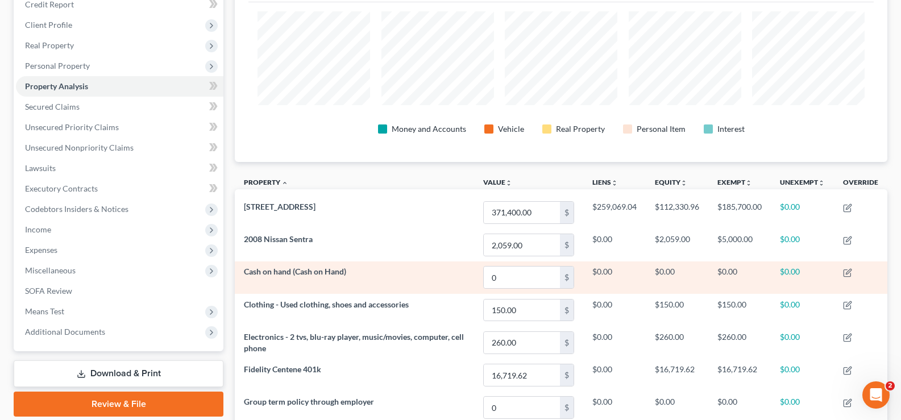
scroll to position [128, 0]
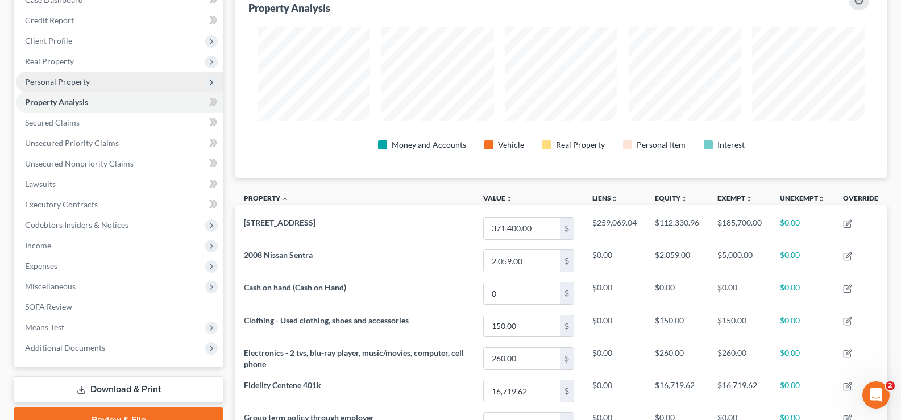
click at [80, 81] on span "Personal Property" at bounding box center [57, 82] width 65 height 10
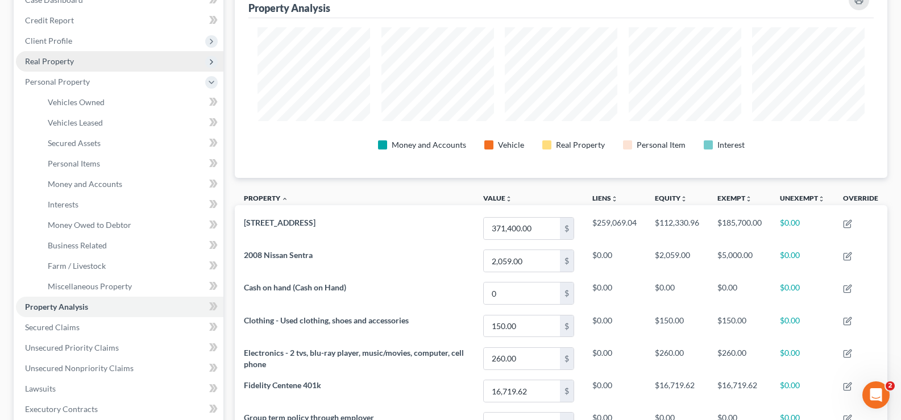
click at [72, 59] on span "Real Property" at bounding box center [49, 61] width 49 height 10
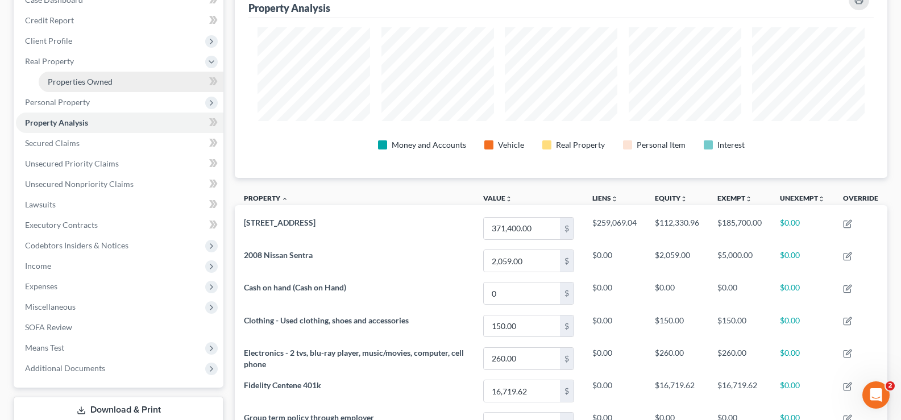
click at [87, 80] on span "Properties Owned" at bounding box center [80, 82] width 65 height 10
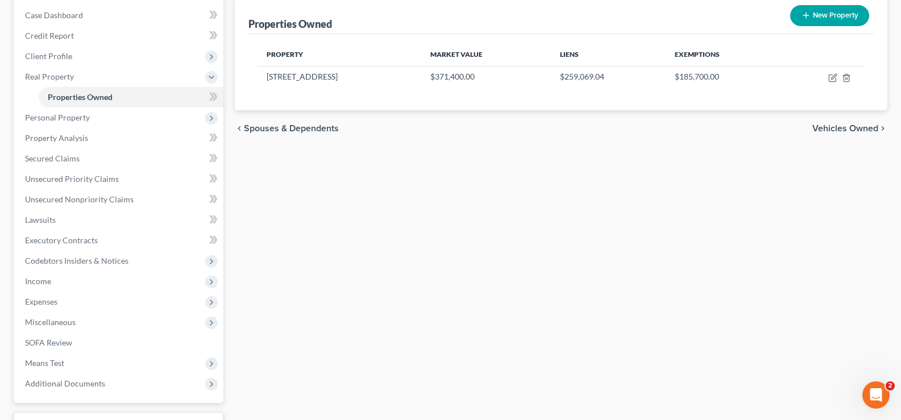
scroll to position [114, 0]
click at [70, 117] on span "Personal Property" at bounding box center [57, 117] width 65 height 10
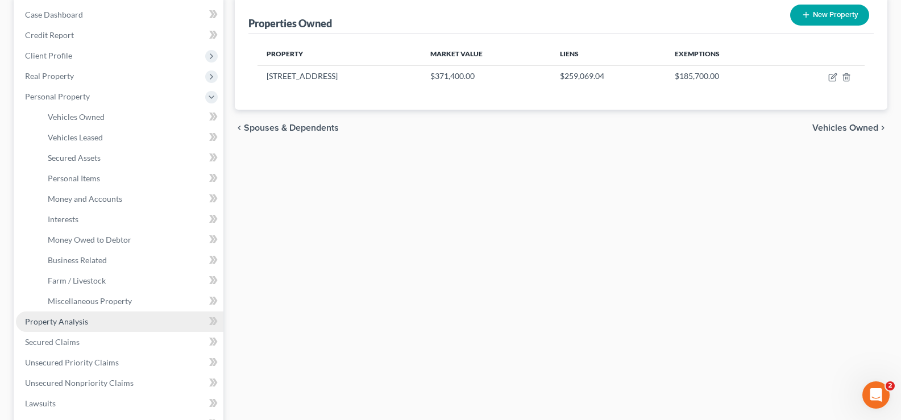
click at [64, 324] on span "Property Analysis" at bounding box center [56, 322] width 63 height 10
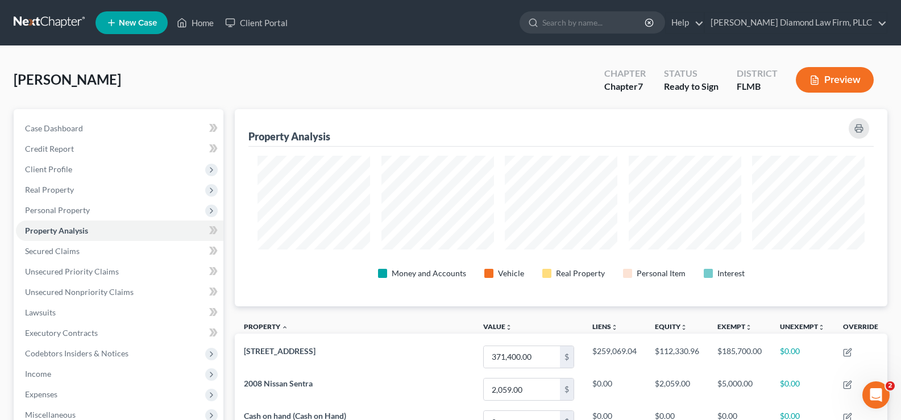
scroll to position [197, 652]
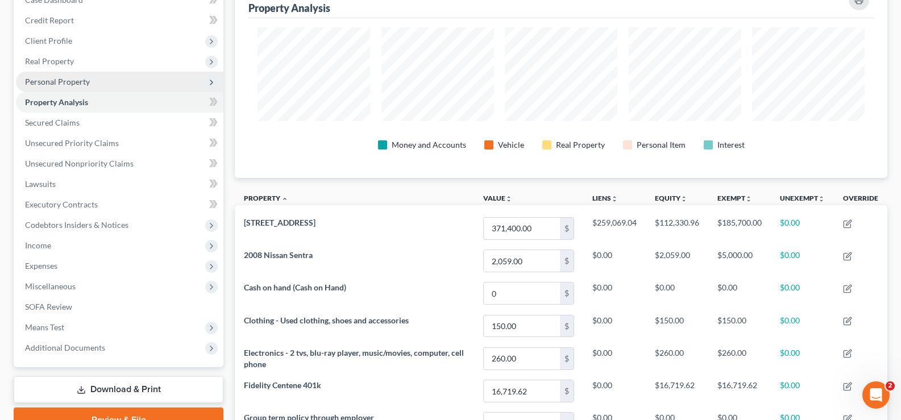
click at [75, 85] on span "Personal Property" at bounding box center [57, 82] width 65 height 10
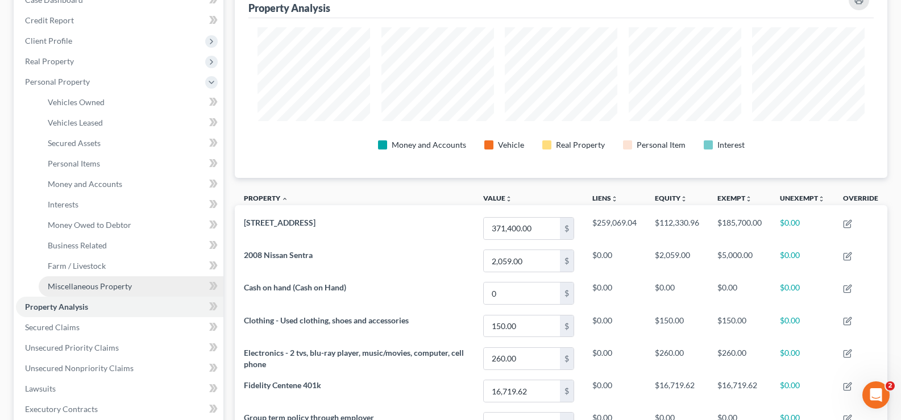
click at [74, 286] on span "Miscellaneous Property" at bounding box center [90, 286] width 84 height 10
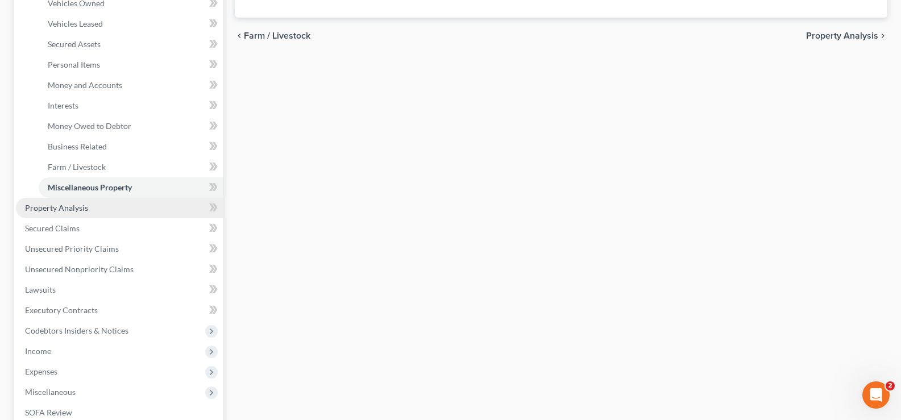
click at [55, 206] on span "Property Analysis" at bounding box center [56, 208] width 63 height 10
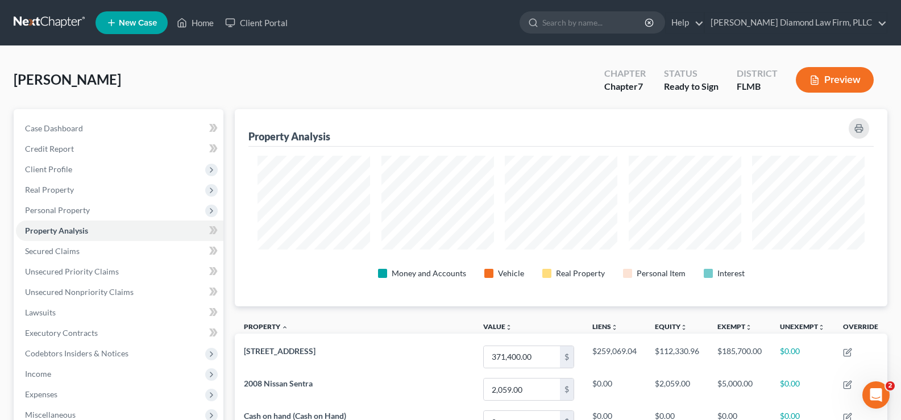
scroll to position [568181, 567726]
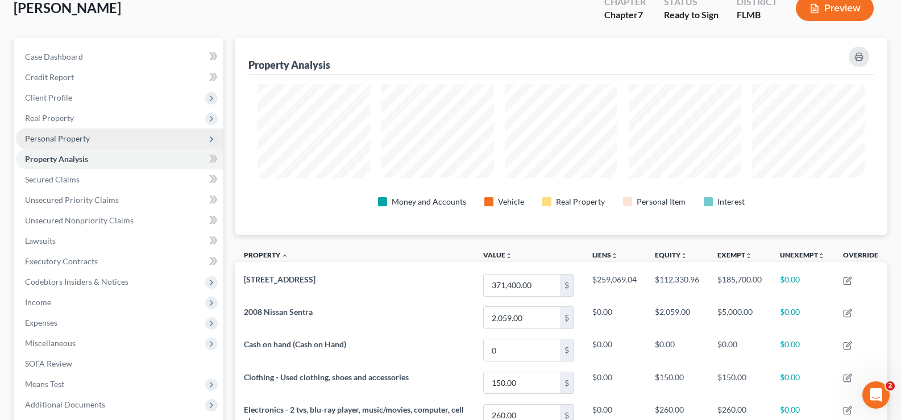
click at [79, 139] on span "Personal Property" at bounding box center [57, 139] width 65 height 10
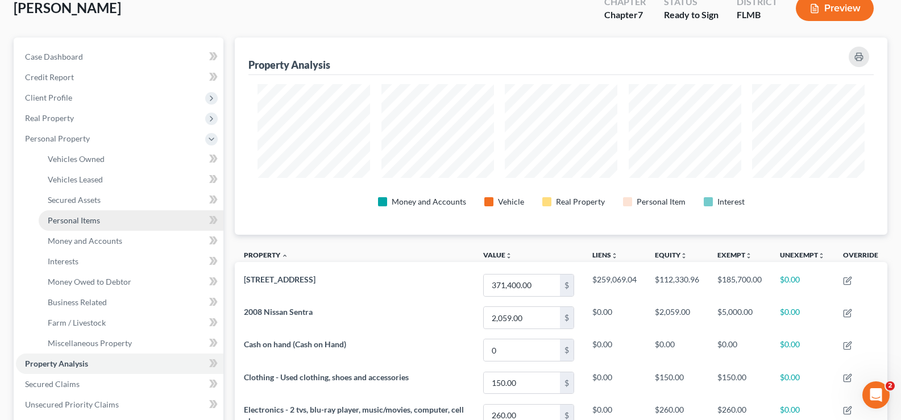
click at [80, 218] on span "Personal Items" at bounding box center [74, 220] width 52 height 10
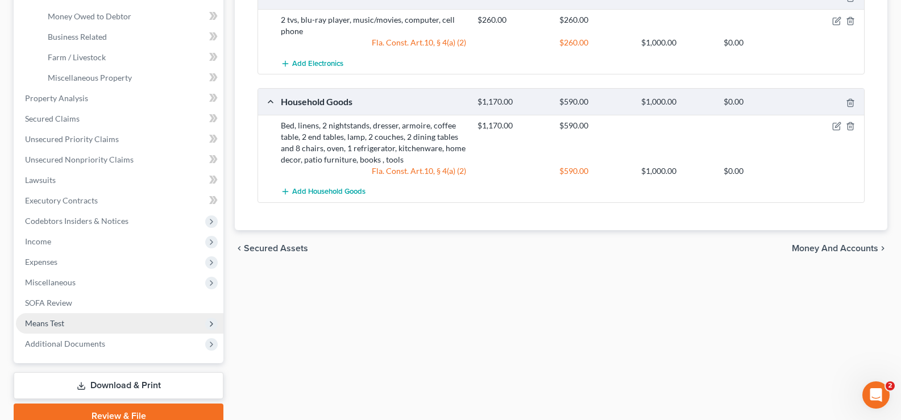
scroll to position [389, 0]
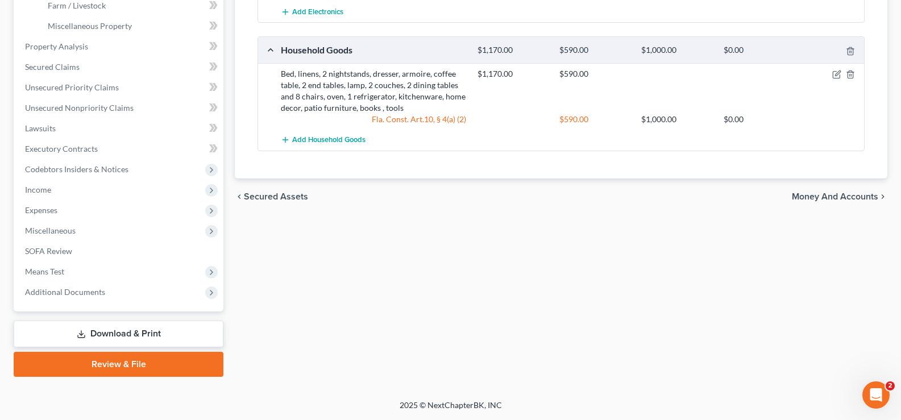
click at [117, 334] on link "Download & Print" at bounding box center [119, 334] width 210 height 27
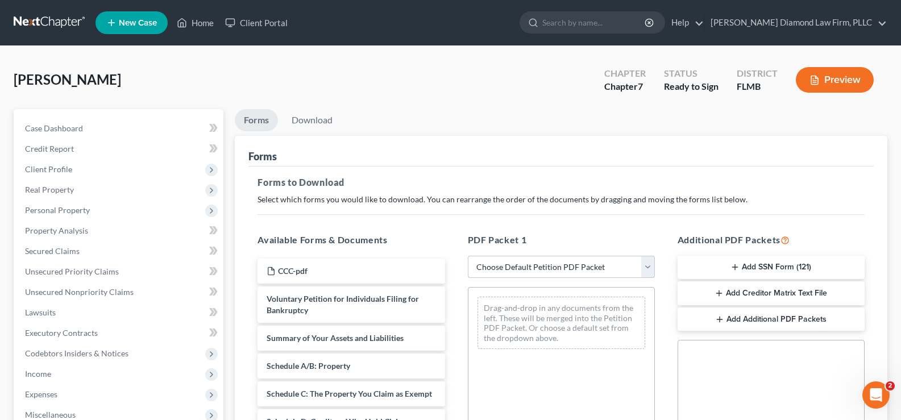
click at [577, 262] on select "Choose Default Petition PDF Packet Complete Bankruptcy Petition (all forms and …" at bounding box center [561, 267] width 187 height 23
select select "0"
click at [468, 256] on select "Choose Default Petition PDF Packet Complete Bankruptcy Petition (all forms and …" at bounding box center [561, 267] width 187 height 23
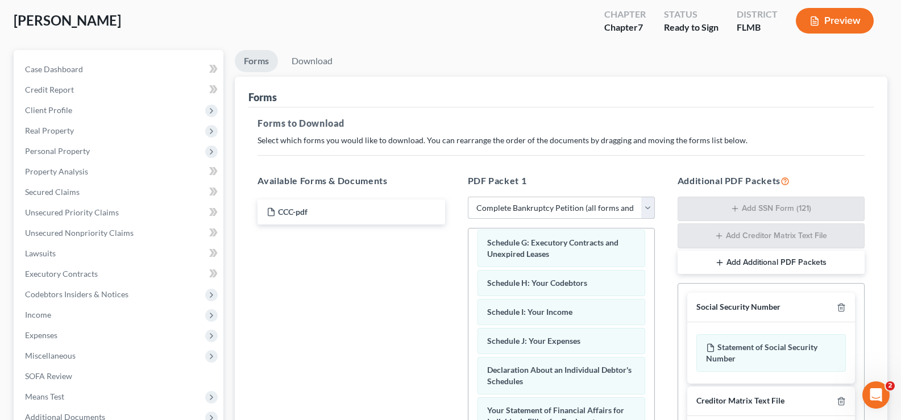
scroll to position [283, 0]
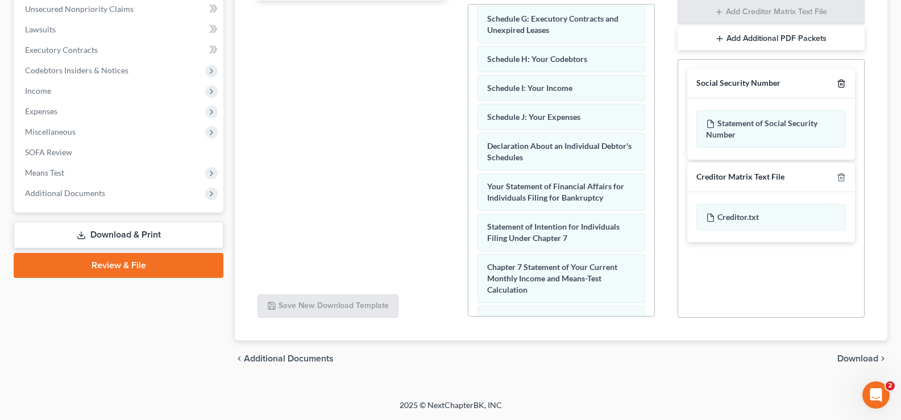
click at [843, 81] on icon "button" at bounding box center [840, 83] width 5 height 7
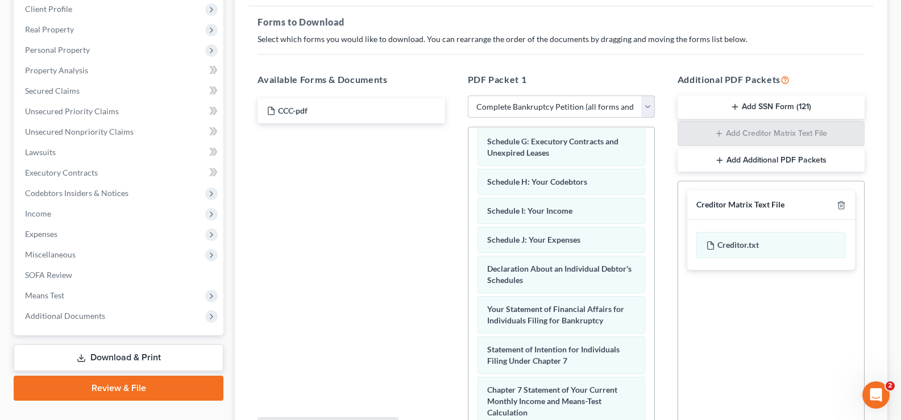
scroll to position [0, 0]
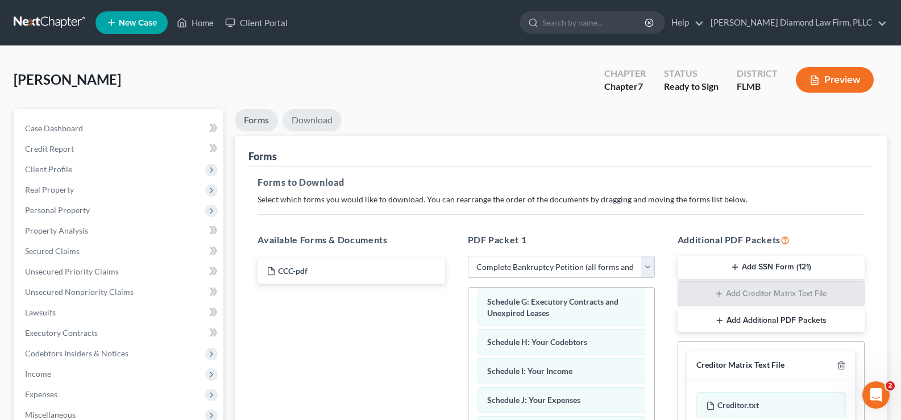
click at [321, 123] on link "Download" at bounding box center [311, 120] width 59 height 22
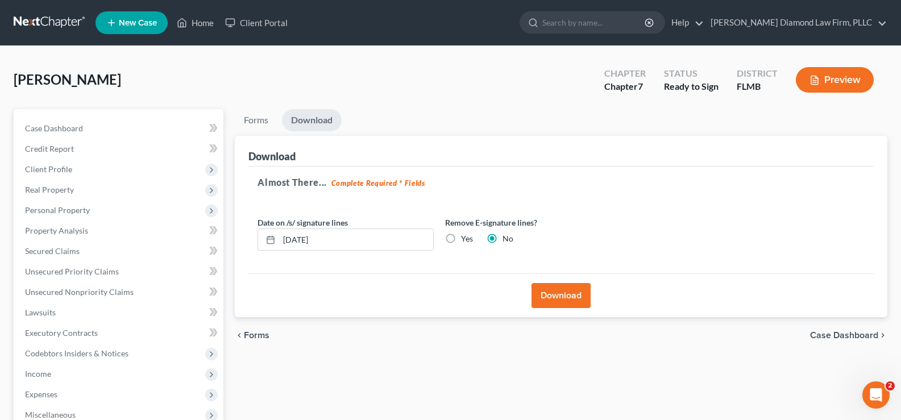
click at [566, 293] on button "Download" at bounding box center [560, 295] width 59 height 25
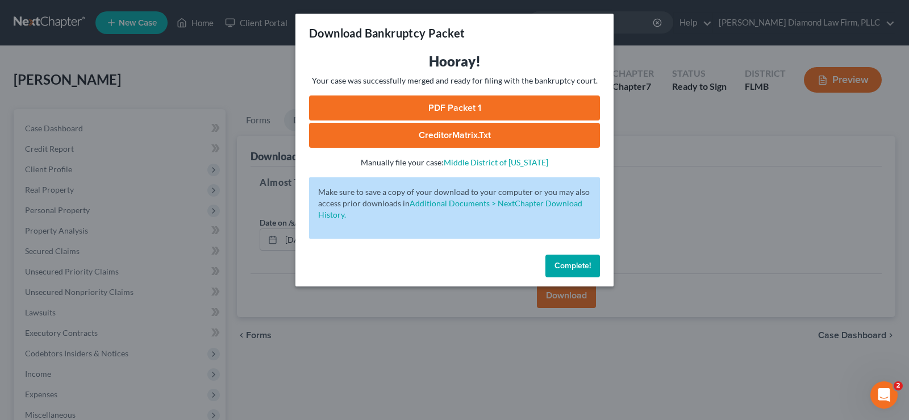
click at [575, 268] on span "Complete!" at bounding box center [573, 266] width 36 height 10
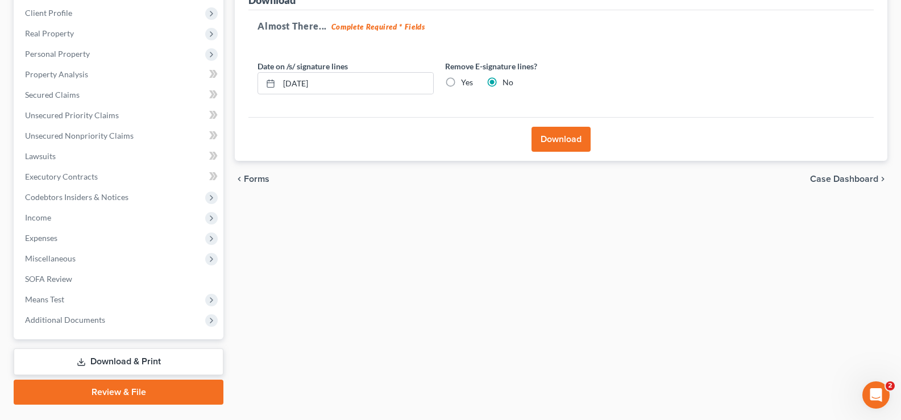
scroll to position [184, 0]
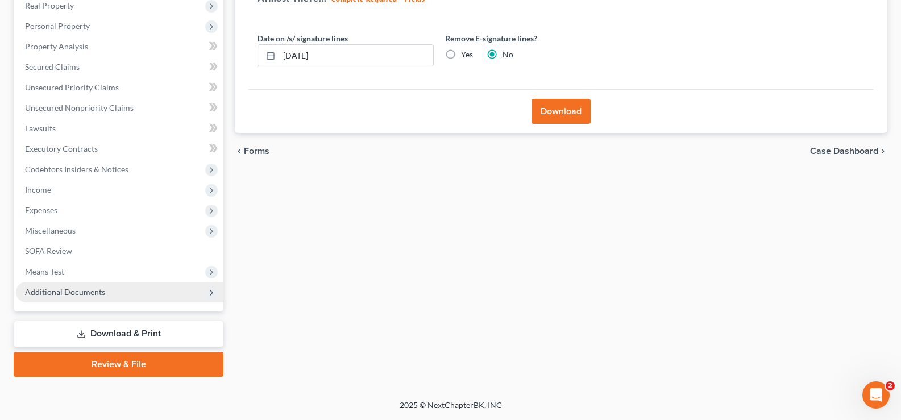
click at [73, 293] on span "Additional Documents" at bounding box center [65, 292] width 80 height 10
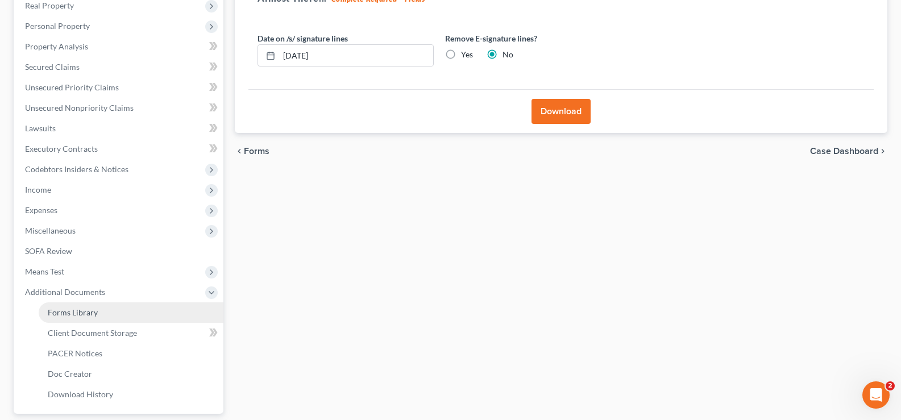
scroll to position [286, 0]
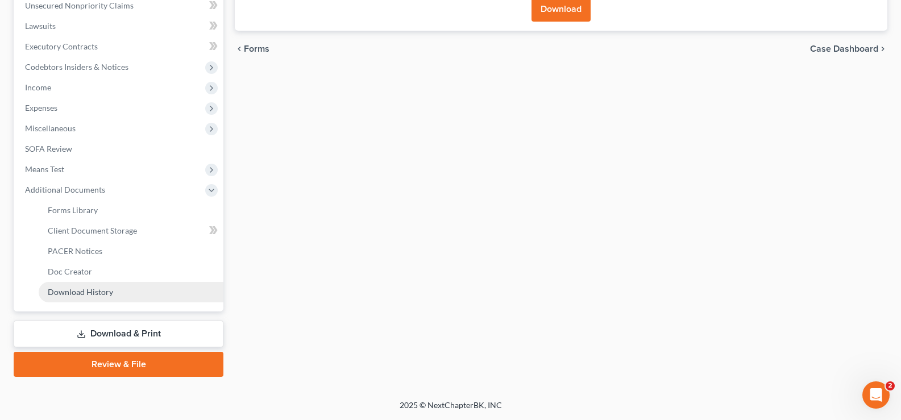
click at [113, 294] on link "Download History" at bounding box center [131, 292] width 185 height 20
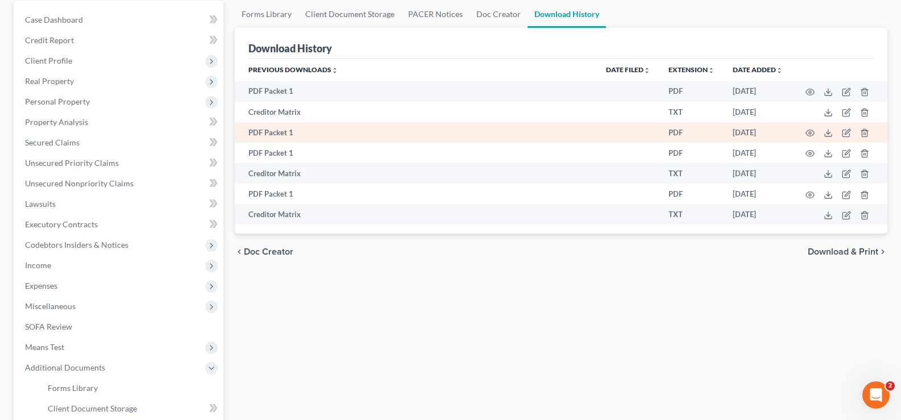
scroll to position [114, 0]
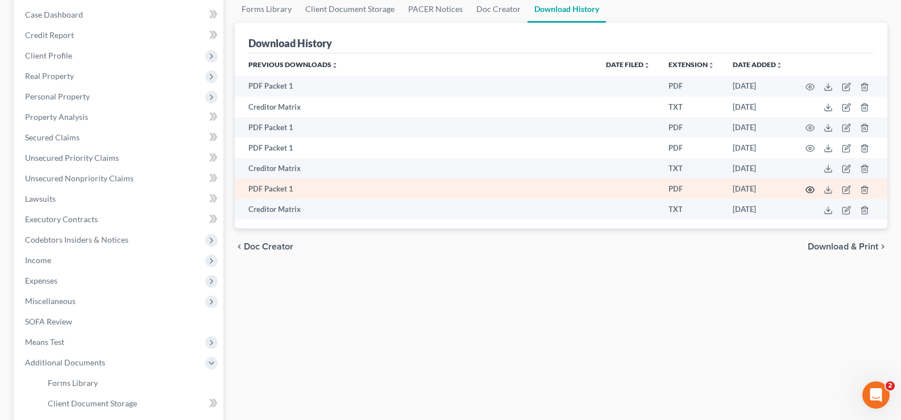
click at [809, 188] on icon "button" at bounding box center [809, 189] width 9 height 9
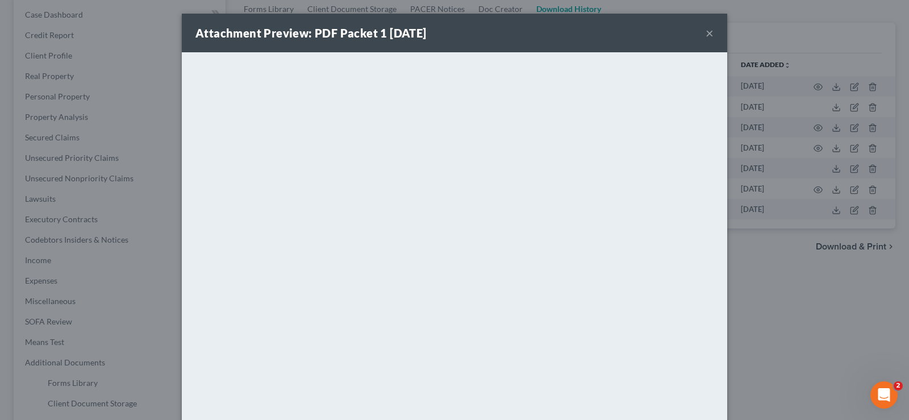
click at [706, 34] on button "×" at bounding box center [710, 33] width 8 height 14
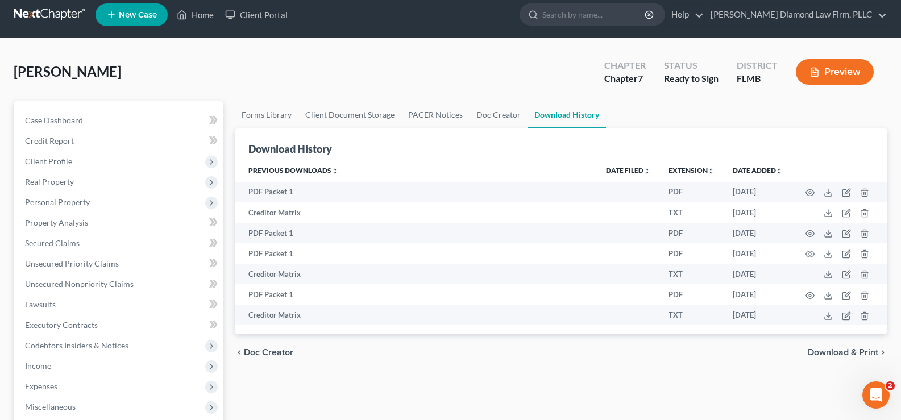
scroll to position [0, 0]
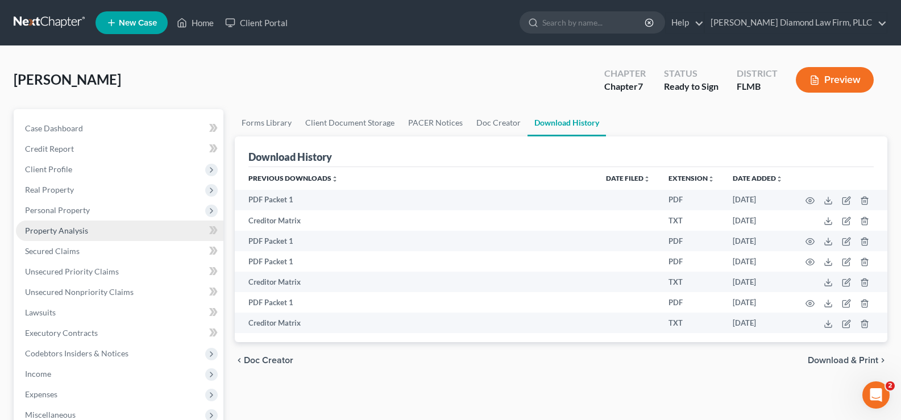
click at [68, 228] on span "Property Analysis" at bounding box center [56, 231] width 63 height 10
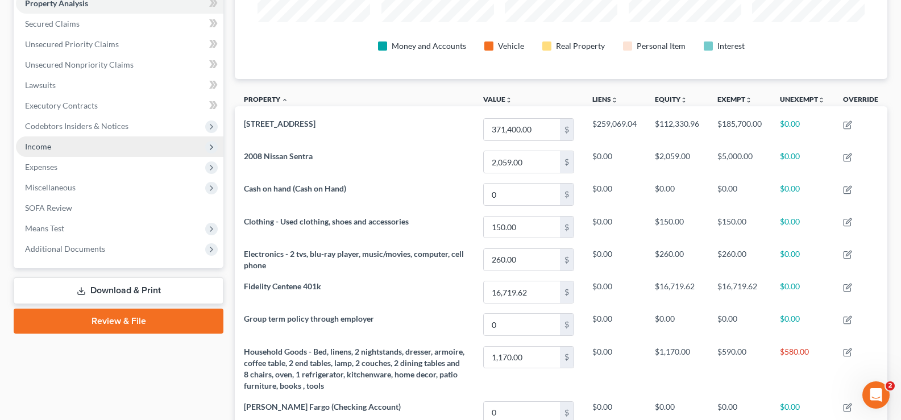
click at [61, 143] on span "Income" at bounding box center [119, 146] width 207 height 20
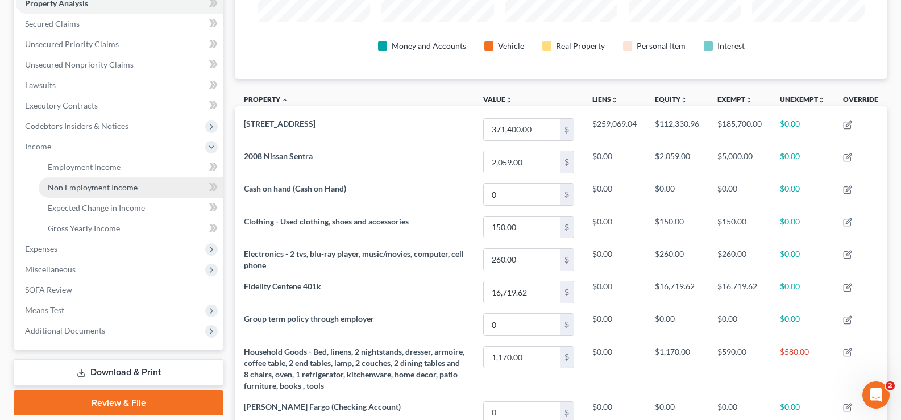
click at [81, 185] on span "Non Employment Income" at bounding box center [93, 187] width 90 height 10
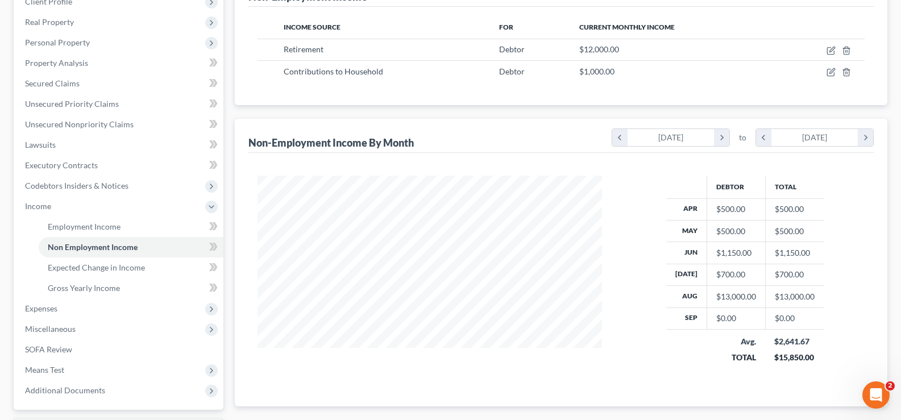
scroll to position [171, 0]
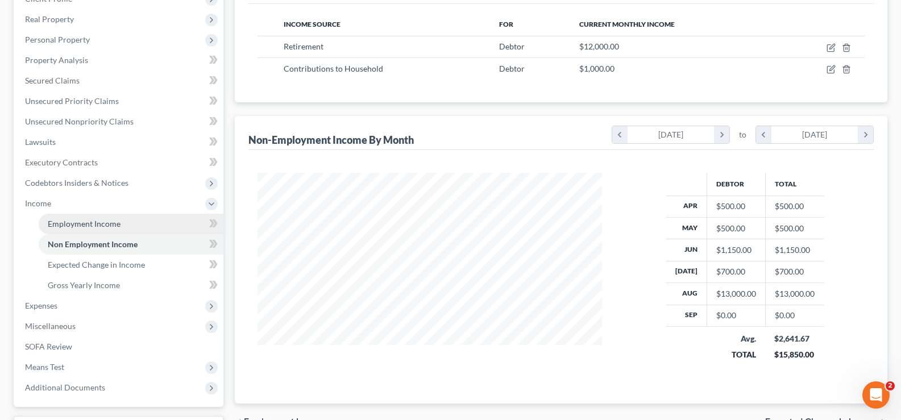
click at [103, 227] on span "Employment Income" at bounding box center [84, 224] width 73 height 10
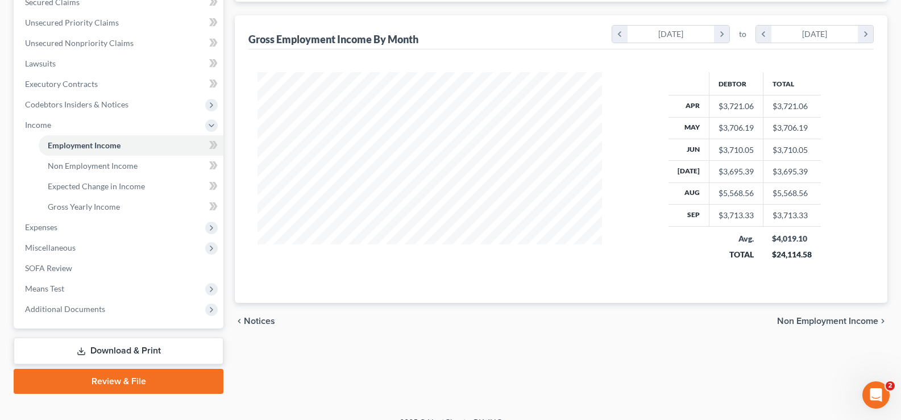
scroll to position [266, 0]
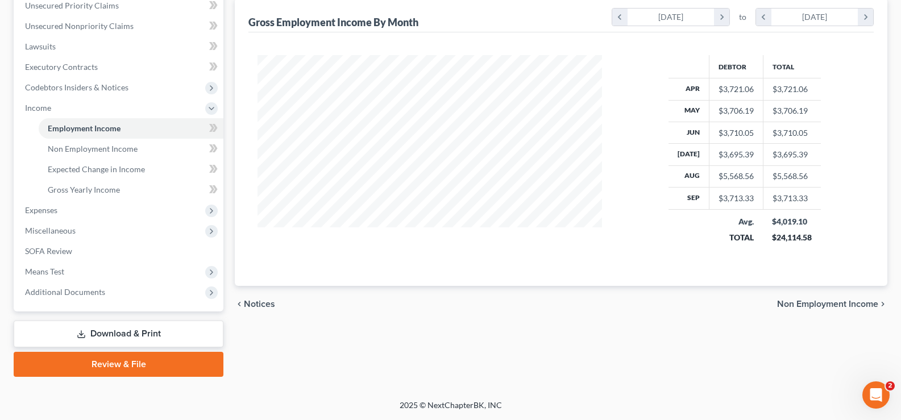
click at [124, 363] on link "Review & File" at bounding box center [119, 364] width 210 height 25
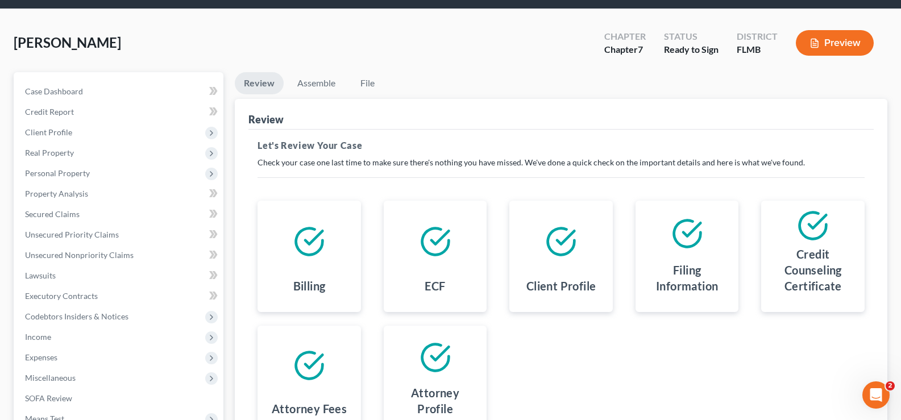
scroll to position [171, 0]
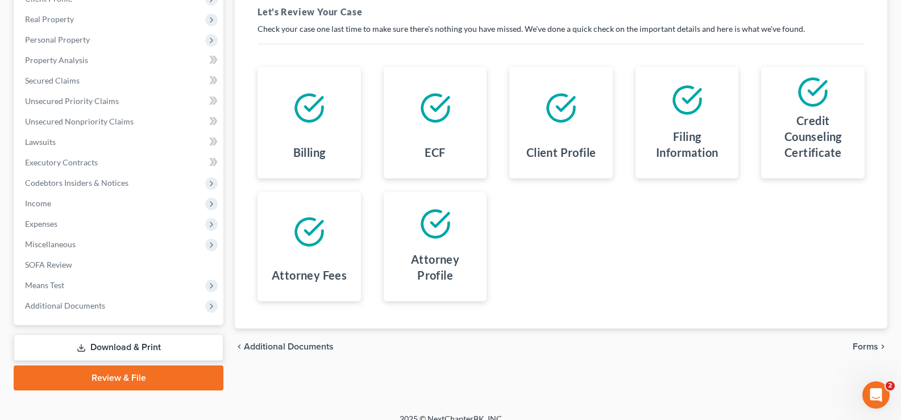
click at [871, 346] on span "Forms" at bounding box center [866, 346] width 26 height 9
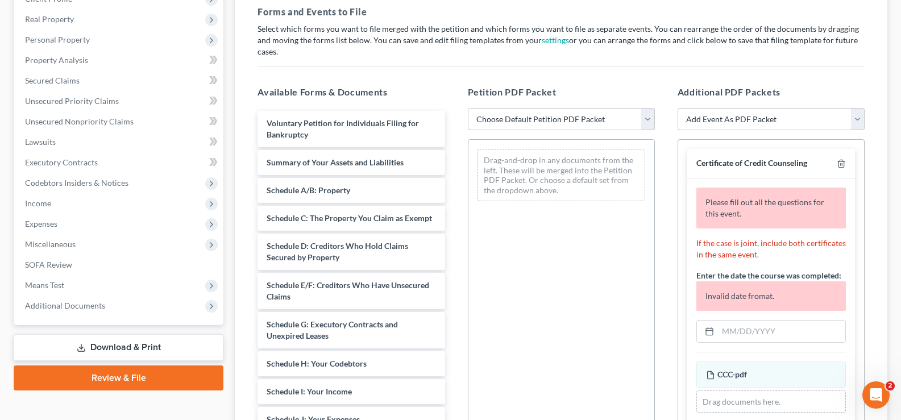
click at [554, 108] on select "Choose Default Petition PDF Packet Complete Bankruptcy Petition (all forms and …" at bounding box center [561, 119] width 187 height 23
select select "0"
click at [468, 108] on select "Choose Default Petition PDF Packet Complete Bankruptcy Petition (all forms and …" at bounding box center [561, 119] width 187 height 23
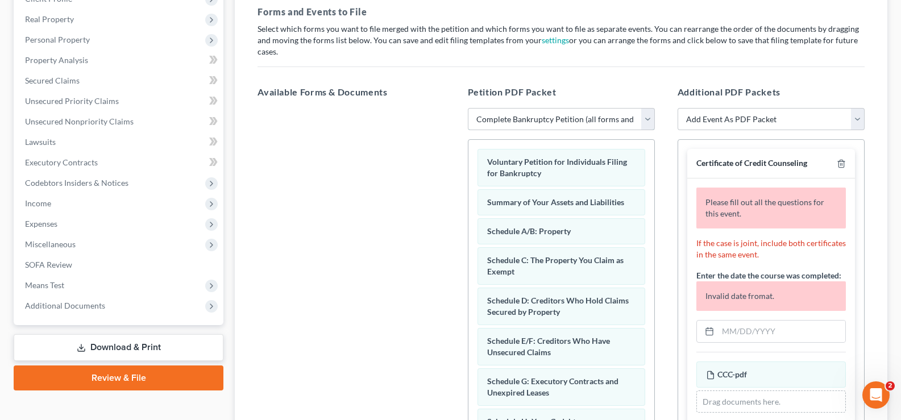
scroll to position [57, 0]
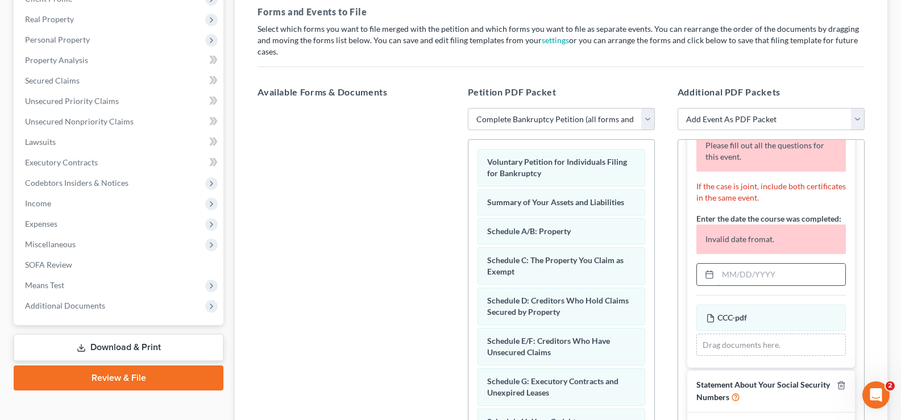
click at [773, 272] on input "text" at bounding box center [781, 275] width 127 height 22
click at [766, 269] on input "text" at bounding box center [781, 275] width 127 height 22
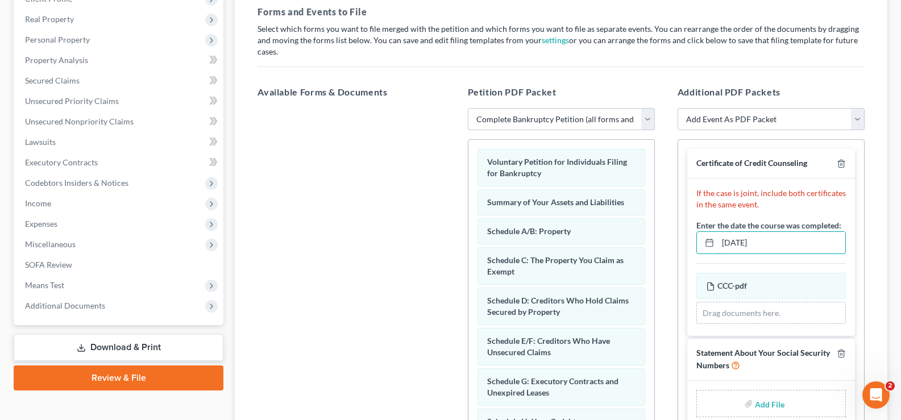
type input "[DATE]"
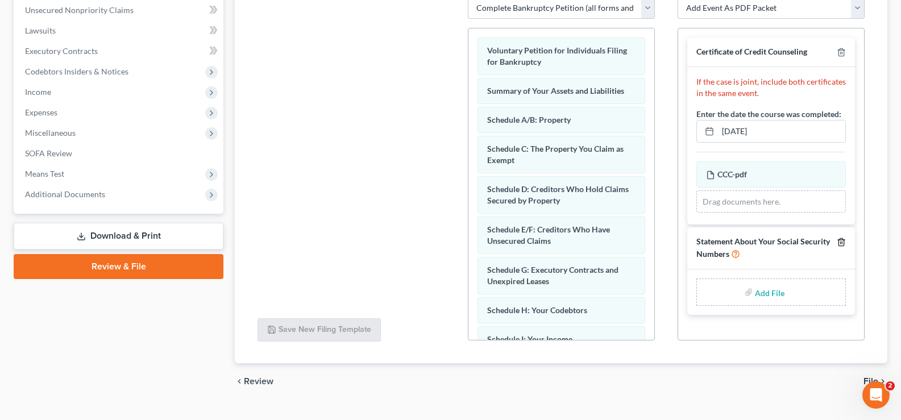
scroll to position [293, 0]
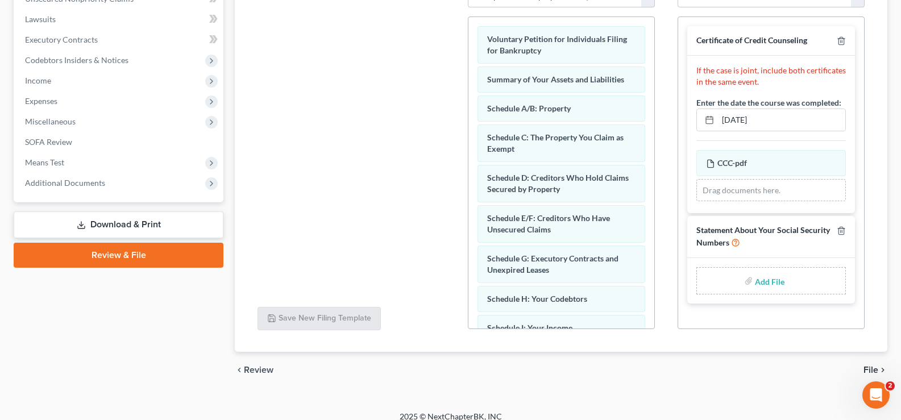
click at [767, 279] on input "file" at bounding box center [768, 281] width 27 height 20
type input "C:\fakepath\SSN.pdf"
click at [873, 365] on span "File" at bounding box center [870, 369] width 15 height 9
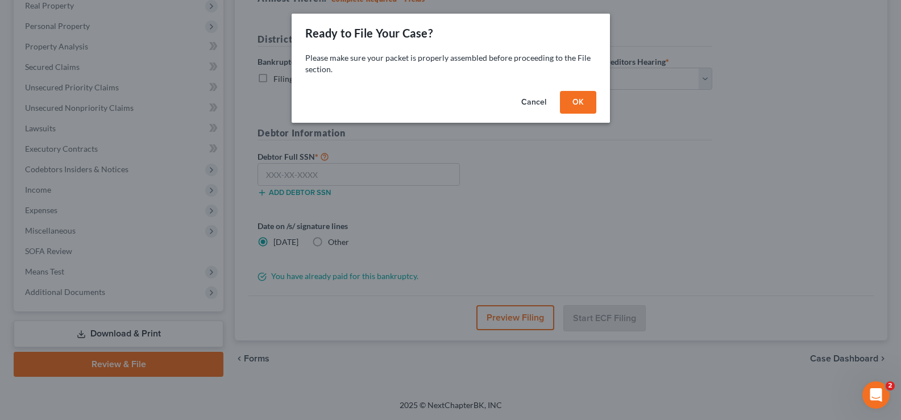
scroll to position [184, 0]
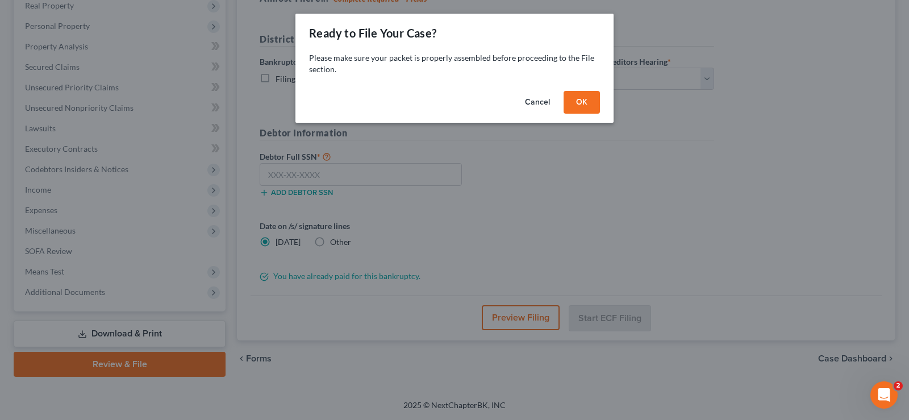
click at [589, 101] on button "OK" at bounding box center [582, 102] width 36 height 23
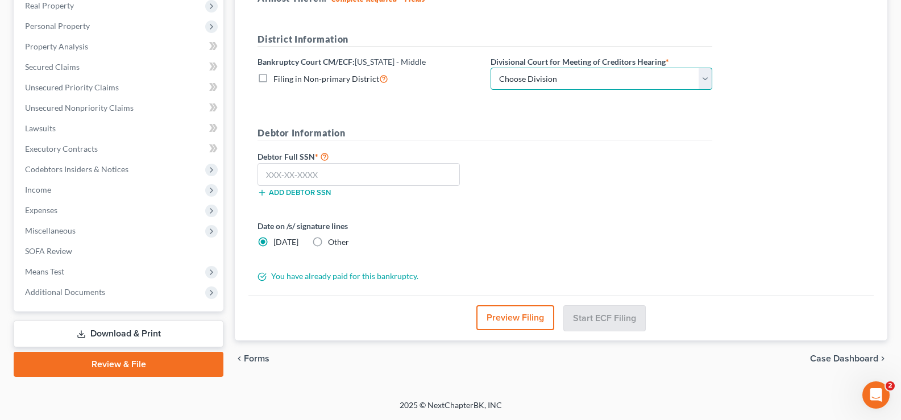
click at [585, 77] on select "Choose Division Fort Myers Jacksonville Orlando Tampa" at bounding box center [602, 79] width 222 height 23
select select "3"
click at [491, 68] on select "Choose Division Fort Myers Jacksonville Orlando Tampa" at bounding box center [602, 79] width 222 height 23
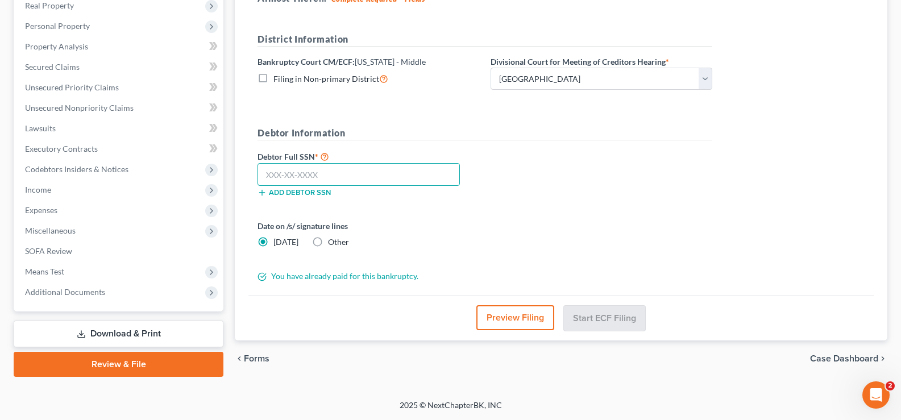
click at [288, 177] on input "text" at bounding box center [358, 174] width 202 height 23
click at [309, 169] on input "text" at bounding box center [358, 174] width 202 height 23
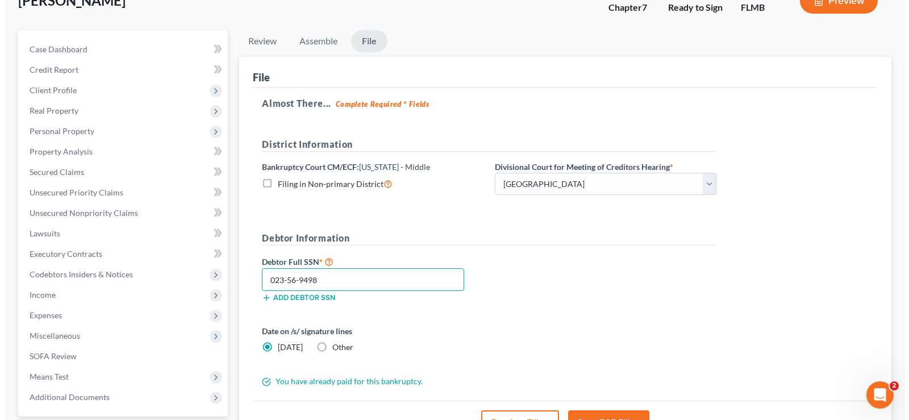
scroll to position [114, 0]
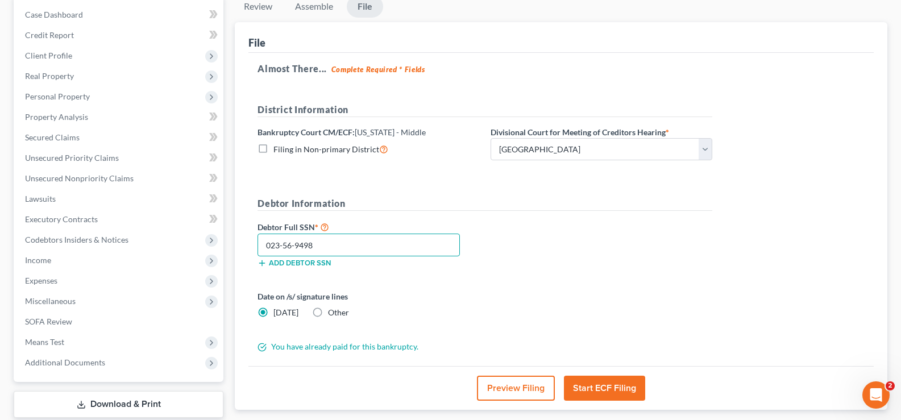
type input "023-56-9498"
click at [502, 383] on button "Preview Filing" at bounding box center [516, 388] width 78 height 25
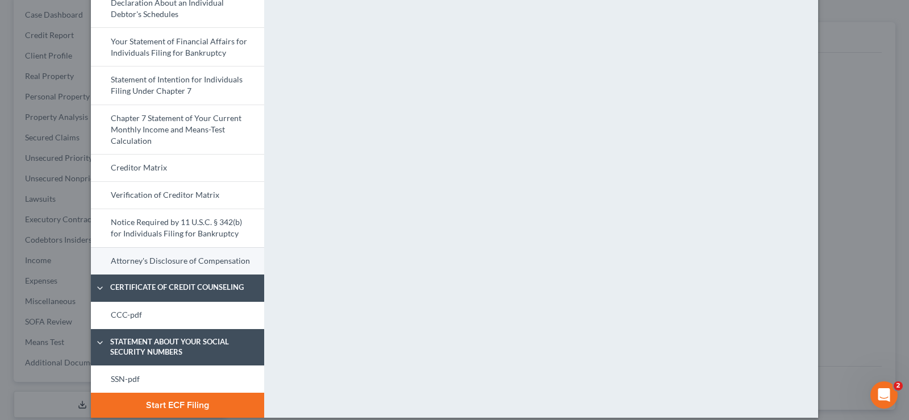
scroll to position [430, 0]
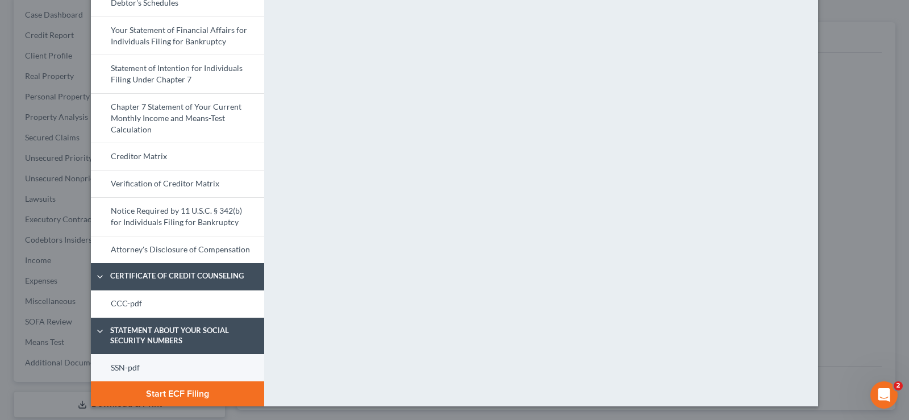
click at [144, 367] on link "SSN-pdf" at bounding box center [177, 367] width 173 height 27
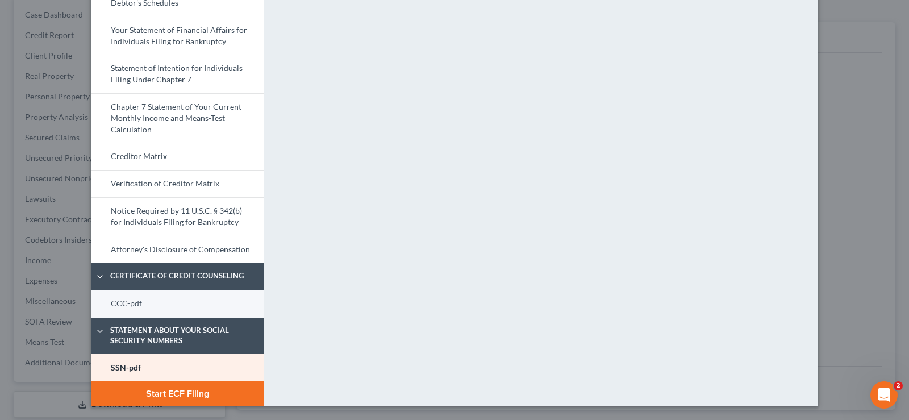
click at [121, 307] on link "CCC-pdf" at bounding box center [177, 303] width 173 height 27
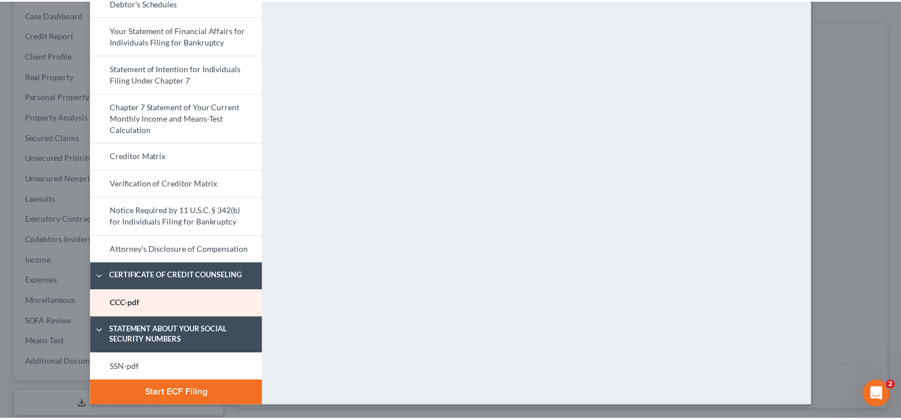
scroll to position [0, 0]
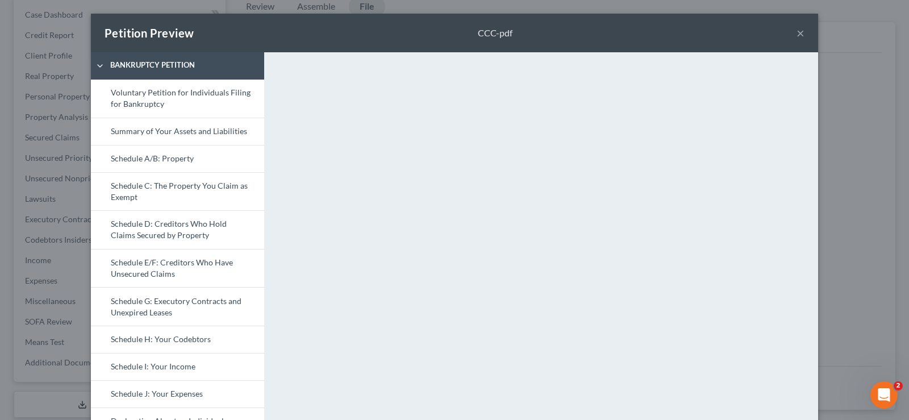
click at [797, 35] on button "×" at bounding box center [801, 33] width 8 height 14
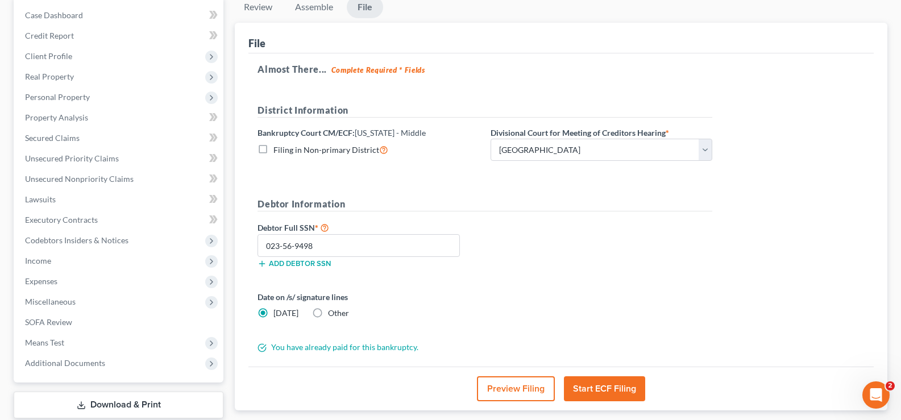
scroll to position [114, 0]
click at [605, 386] on button "Start ECF Filing" at bounding box center [604, 388] width 81 height 25
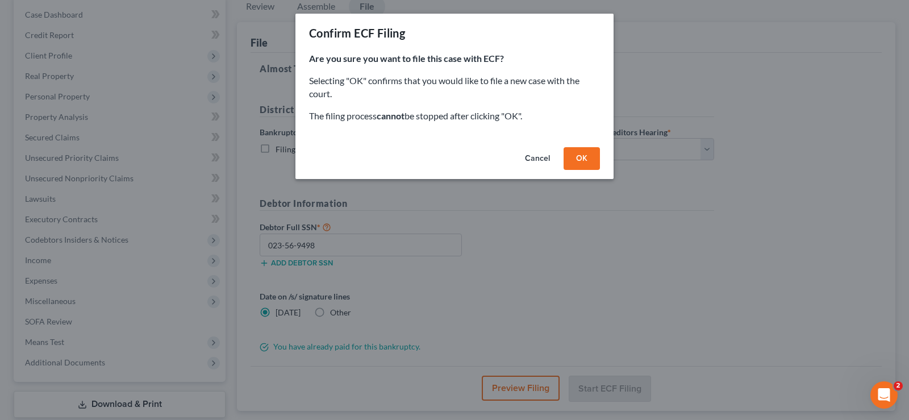
click at [586, 157] on button "OK" at bounding box center [582, 158] width 36 height 23
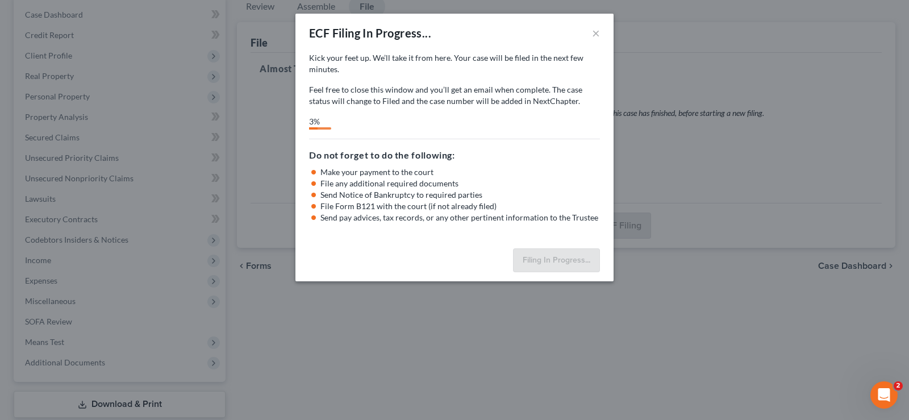
select select "3"
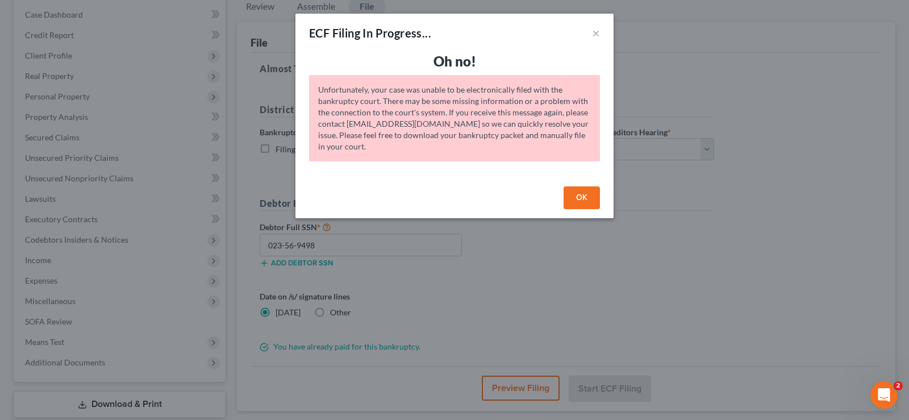
click at [593, 199] on button "OK" at bounding box center [582, 197] width 36 height 23
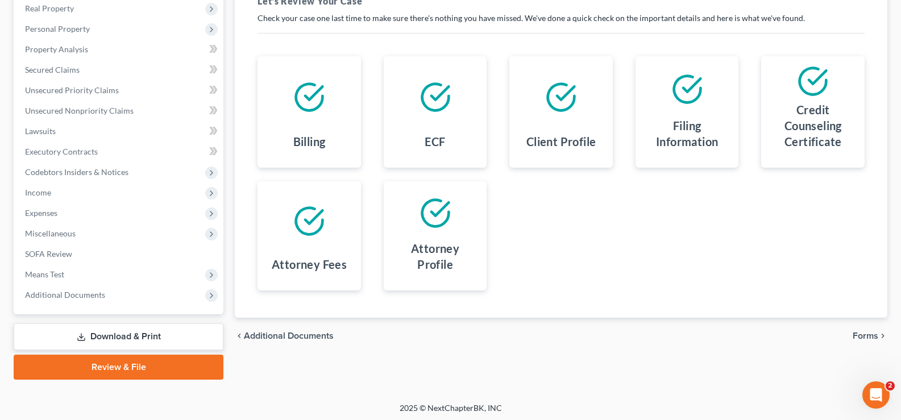
scroll to position [184, 0]
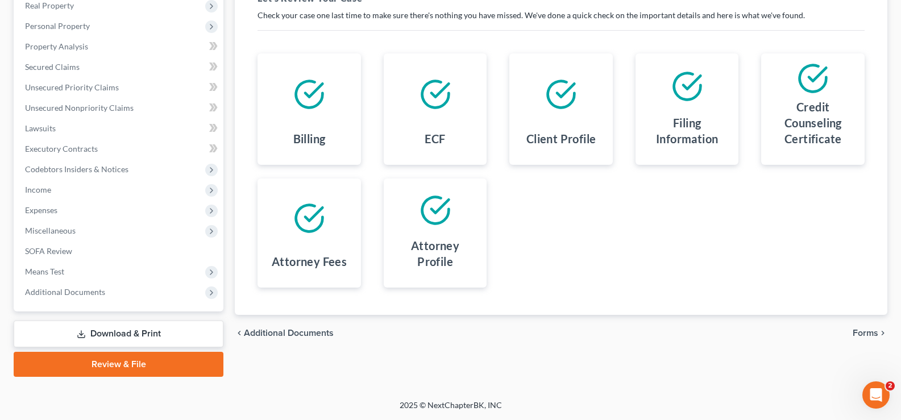
click at [862, 336] on span "Forms" at bounding box center [866, 333] width 26 height 9
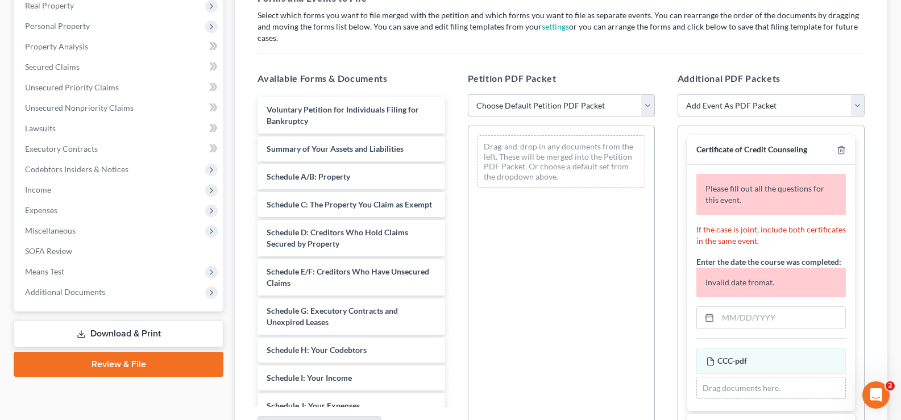
click at [592, 100] on select "Choose Default Petition PDF Packet Complete Bankruptcy Petition (all forms and …" at bounding box center [561, 105] width 187 height 23
select select "0"
click at [468, 94] on select "Choose Default Petition PDF Packet Complete Bankruptcy Petition (all forms and …" at bounding box center [561, 105] width 187 height 23
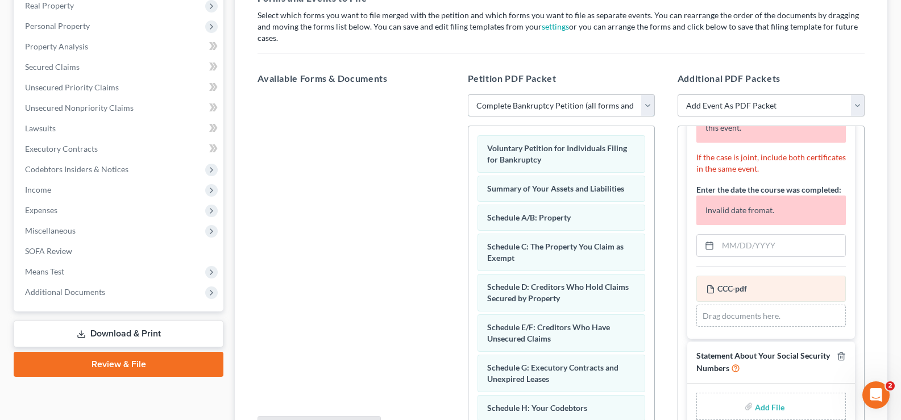
scroll to position [84, 0]
click at [775, 243] on input "text" at bounding box center [781, 246] width 127 height 22
click at [764, 235] on input "text" at bounding box center [781, 246] width 127 height 22
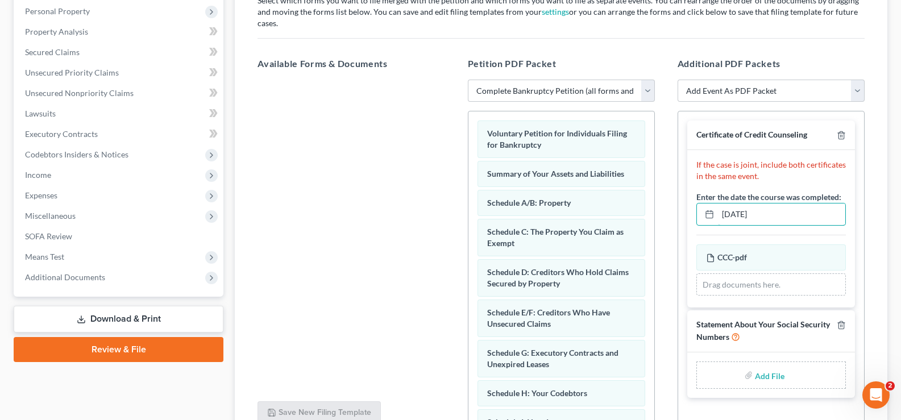
scroll to position [241, 0]
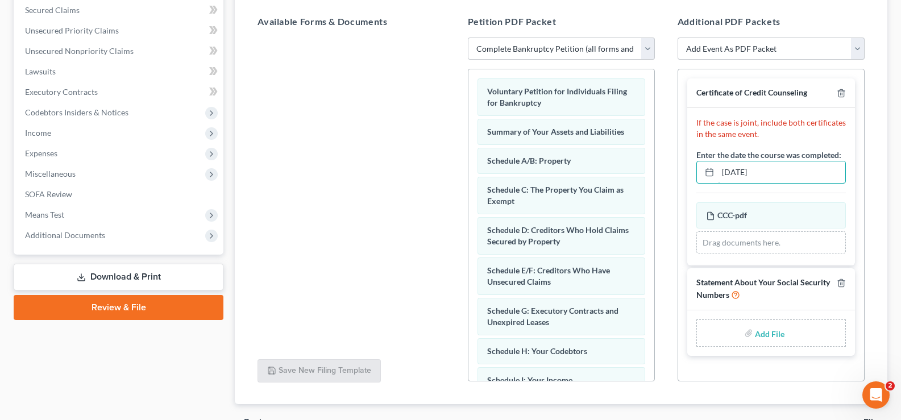
type input "[DATE]"
click at [774, 323] on input "file" at bounding box center [768, 333] width 27 height 20
type input "C:\fakepath\SSN.pdf"
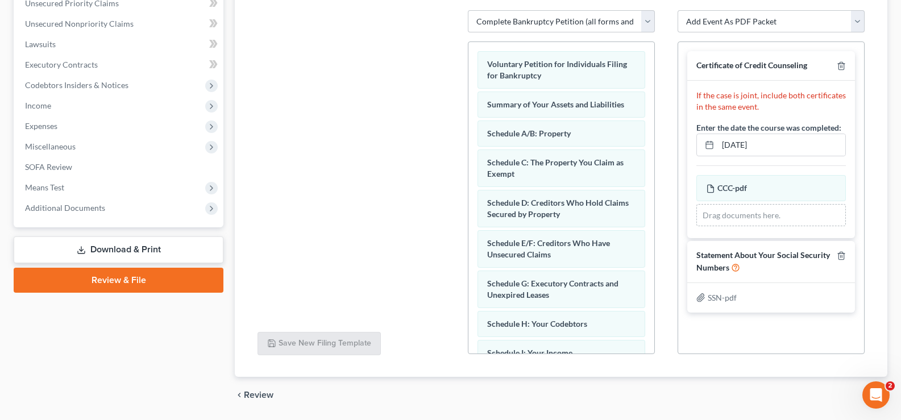
scroll to position [293, 0]
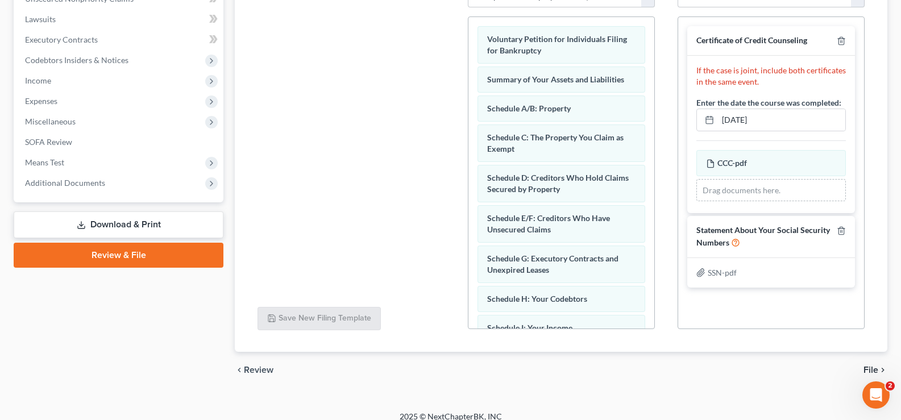
click at [874, 365] on span "File" at bounding box center [870, 369] width 15 height 9
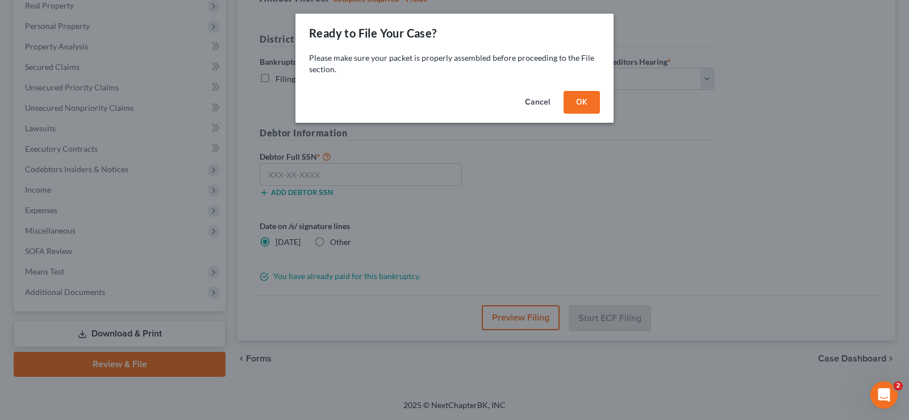
click at [588, 99] on button "OK" at bounding box center [582, 102] width 36 height 23
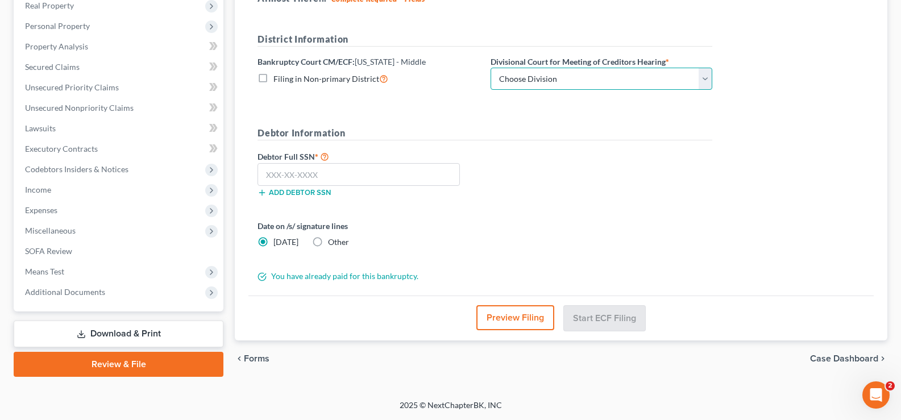
click at [580, 79] on select "Choose Division Fort Myers Jacksonville Orlando Tampa" at bounding box center [602, 79] width 222 height 23
select select "3"
click at [491, 68] on select "Choose Division Fort Myers Jacksonville Orlando Tampa" at bounding box center [602, 79] width 222 height 23
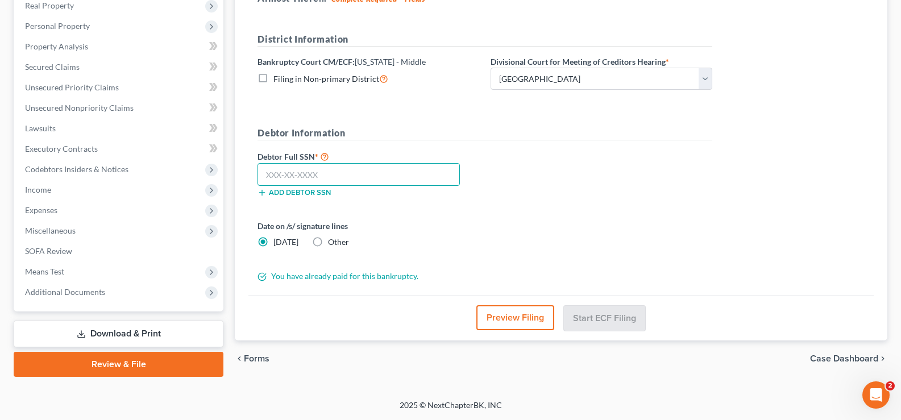
click at [314, 178] on input "text" at bounding box center [358, 174] width 202 height 23
click at [326, 171] on input "text" at bounding box center [358, 174] width 202 height 23
type input "023-56-9498"
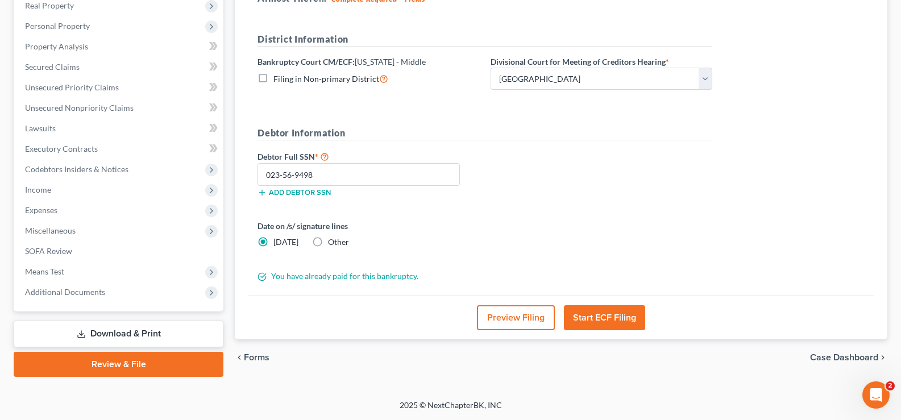
click at [611, 316] on button "Start ECF Filing" at bounding box center [604, 317] width 81 height 25
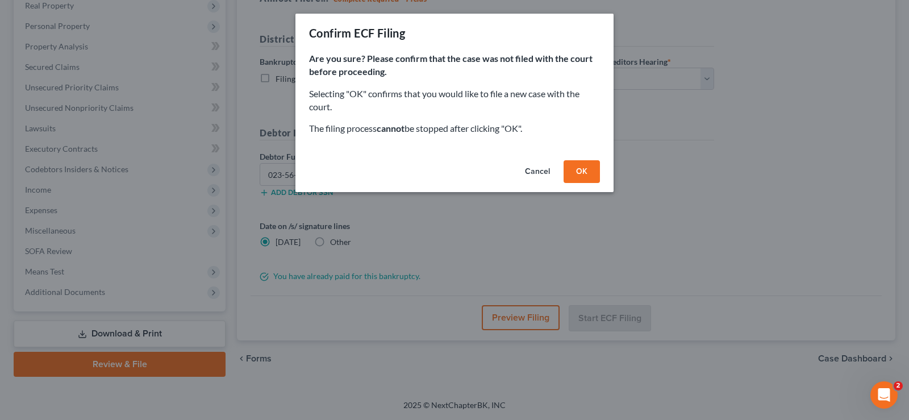
click at [594, 167] on button "OK" at bounding box center [582, 171] width 36 height 23
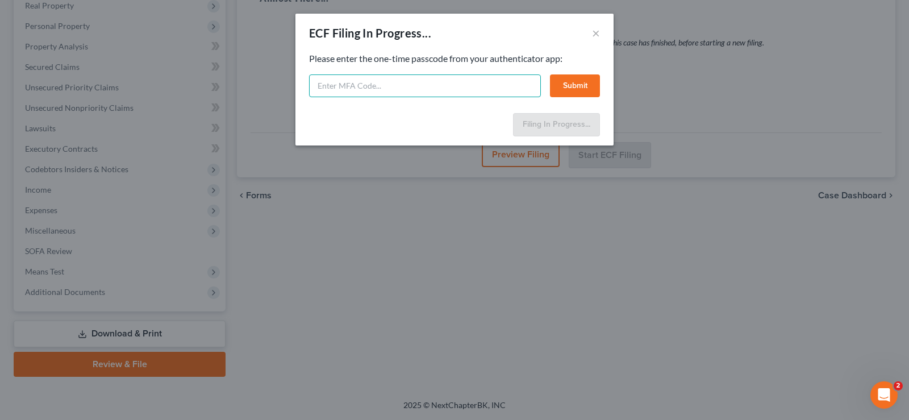
click at [380, 89] on input "text" at bounding box center [425, 85] width 232 height 23
type input "589637"
click at [564, 87] on button "Submit" at bounding box center [575, 85] width 50 height 23
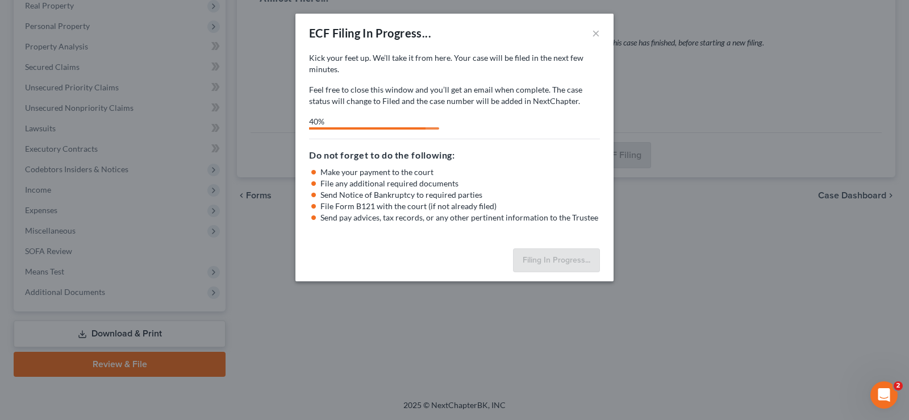
select select "3"
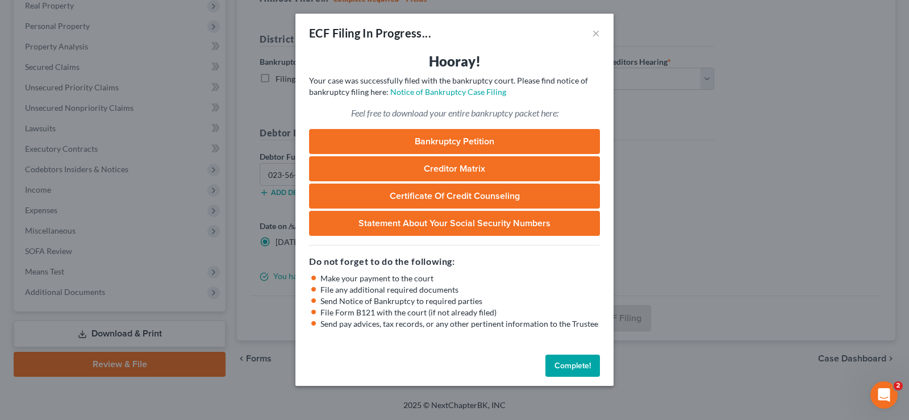
click at [586, 363] on button "Complete!" at bounding box center [573, 366] width 55 height 23
